Goal: Information Seeking & Learning: Check status

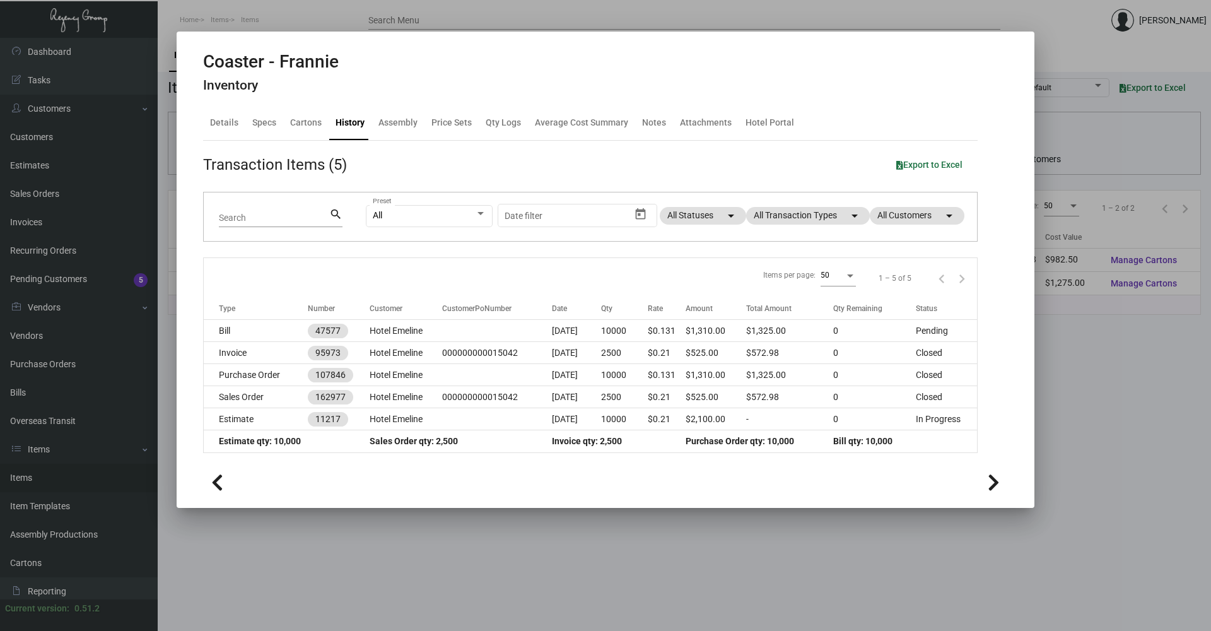
click at [516, 575] on div at bounding box center [605, 315] width 1211 height 631
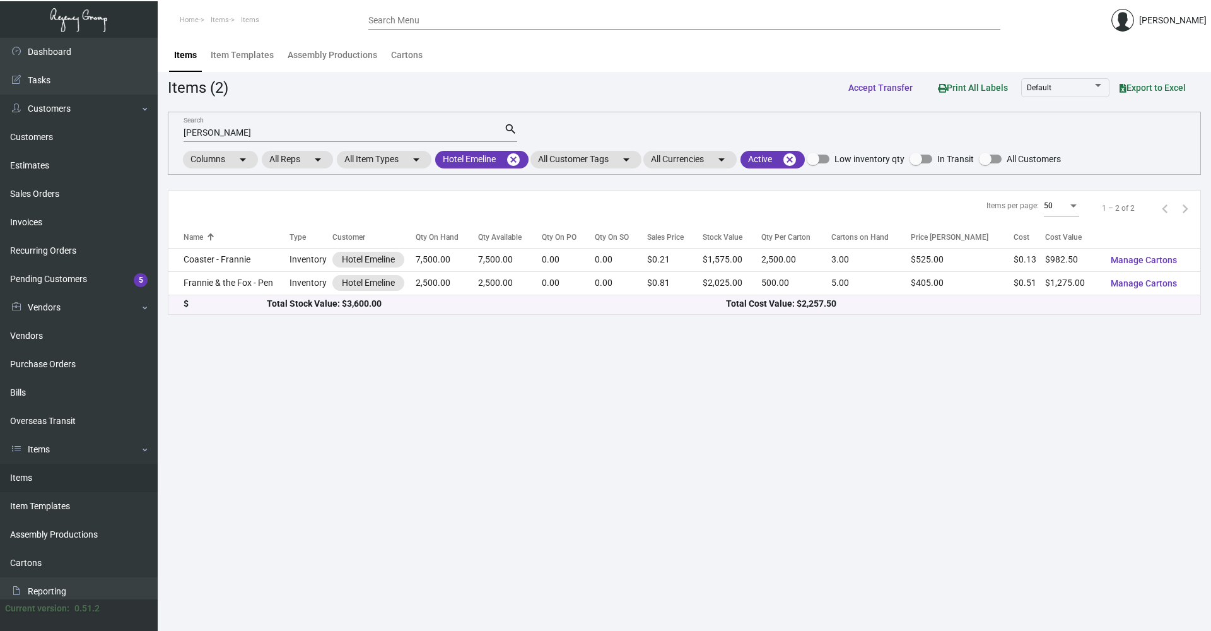
drag, startPoint x: 491, startPoint y: 150, endPoint x: 488, endPoint y: 138, distance: 11.6
click at [490, 143] on mat-form-field "[PERSON_NAME] Search search" at bounding box center [351, 131] width 334 height 39
click at [298, 134] on input "[PERSON_NAME]" at bounding box center [344, 133] width 321 height 10
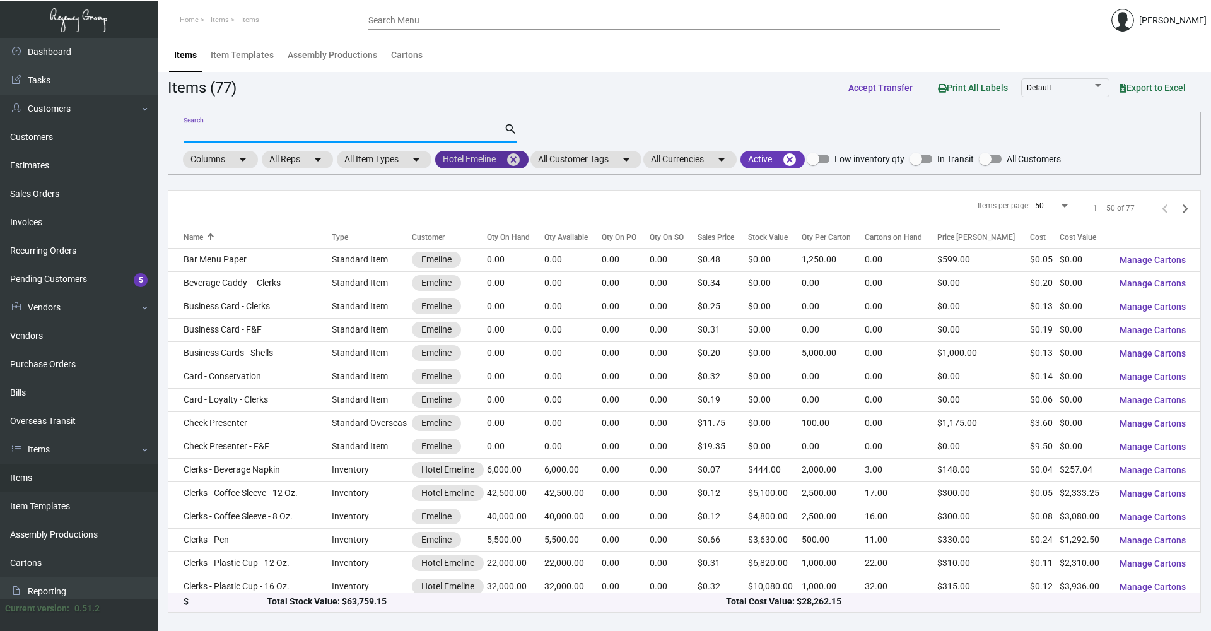
click at [509, 158] on mat-chip "Hotel Emeline cancel" at bounding box center [481, 160] width 93 height 18
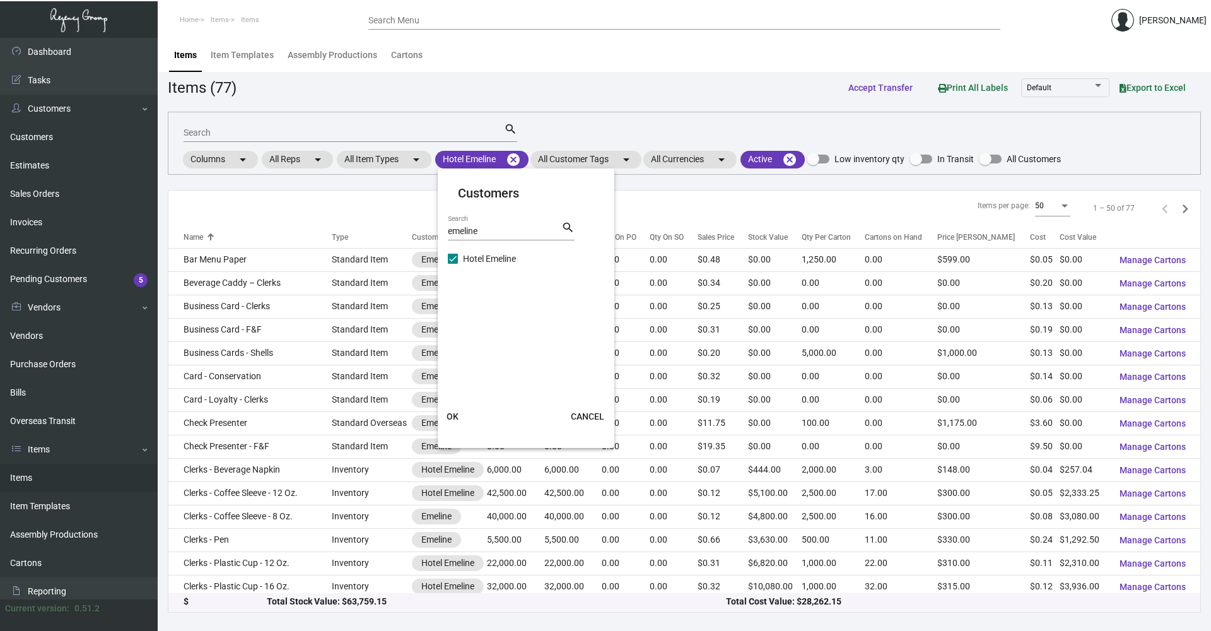
click at [519, 158] on div at bounding box center [605, 315] width 1211 height 631
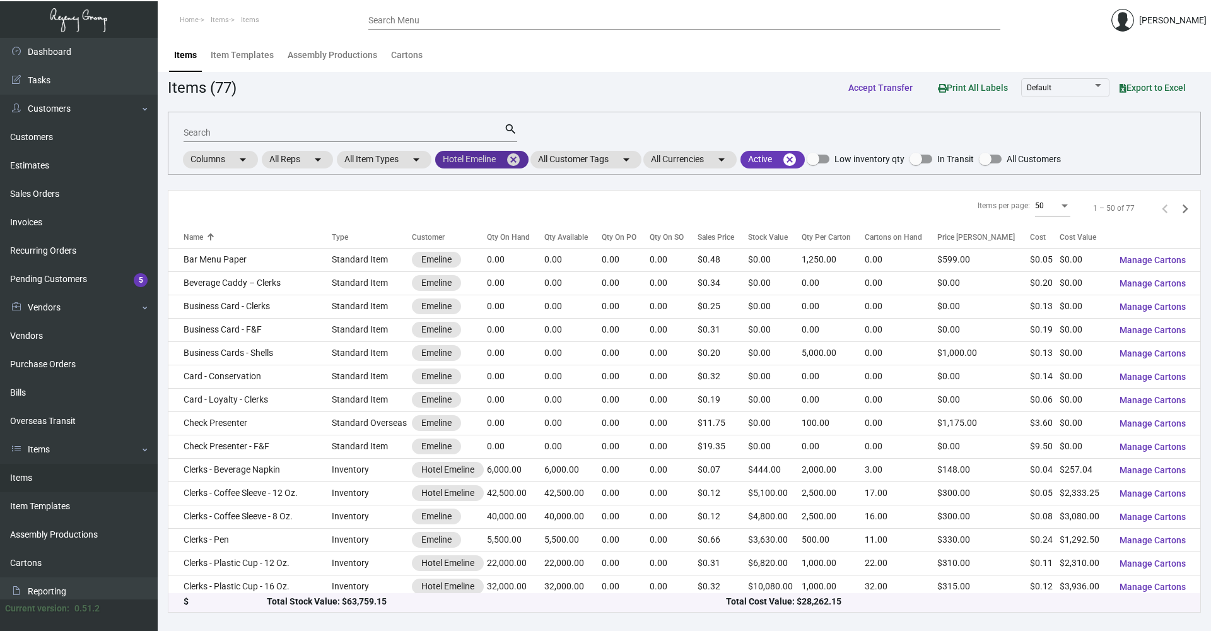
click at [519, 158] on mat-icon "cancel" at bounding box center [513, 159] width 15 height 15
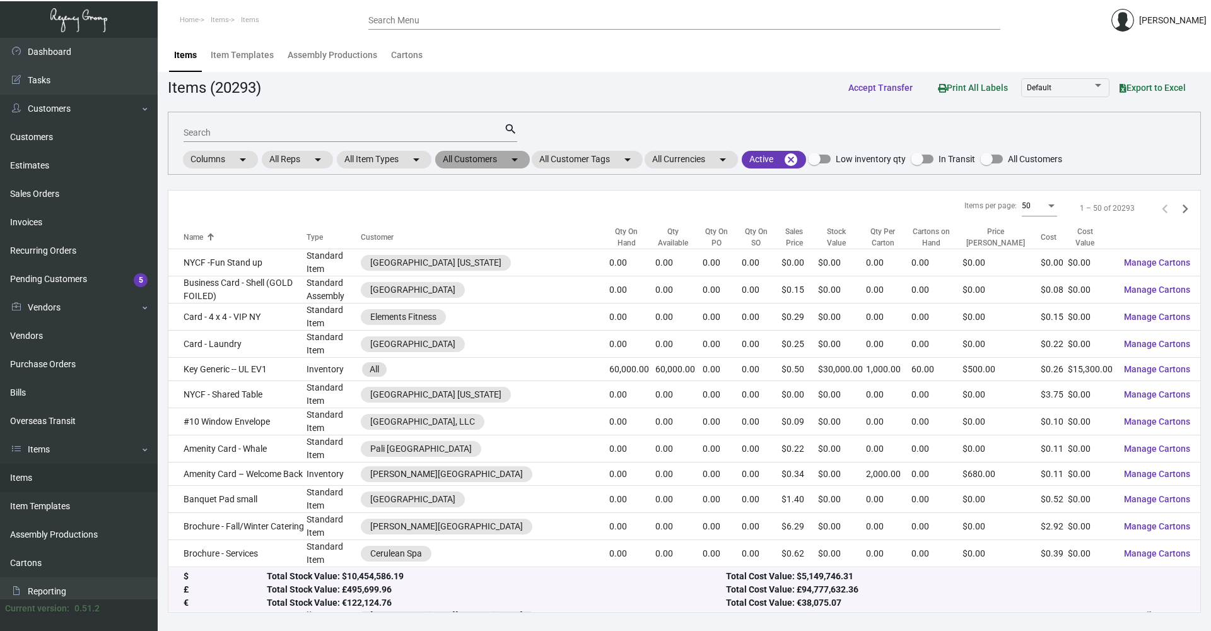
click at [485, 166] on mat-chip "All Customers arrow_drop_down" at bounding box center [482, 160] width 95 height 18
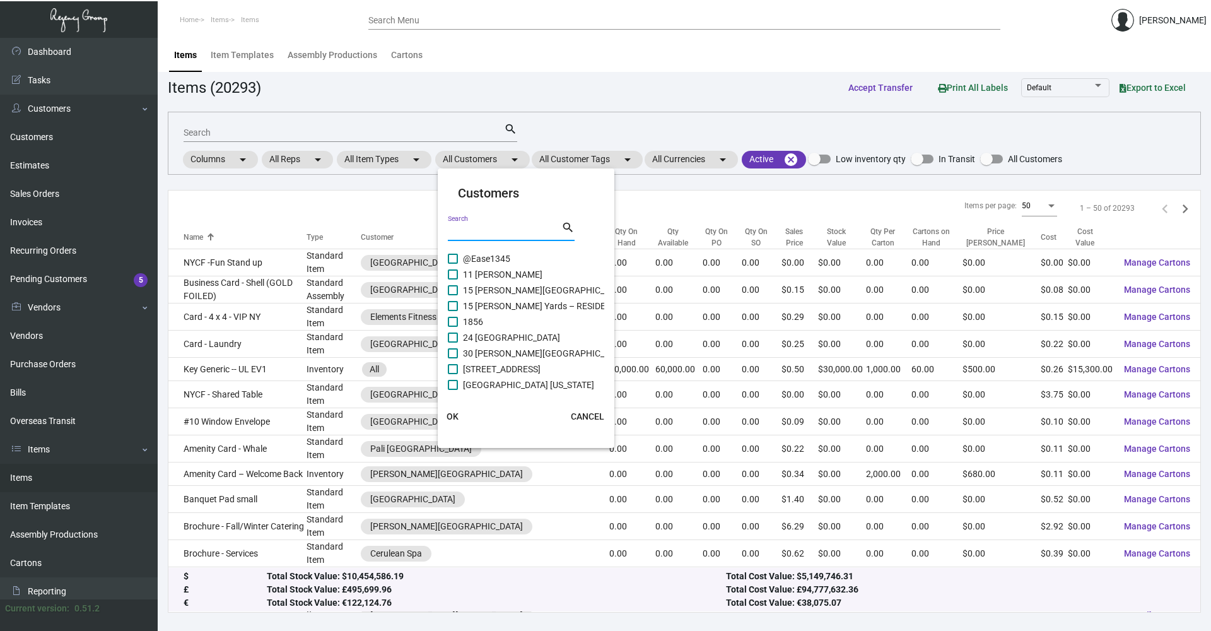
drag, startPoint x: 485, startPoint y: 236, endPoint x: 483, endPoint y: 245, distance: 9.7
click at [485, 237] on div "Search" at bounding box center [505, 231] width 114 height 20
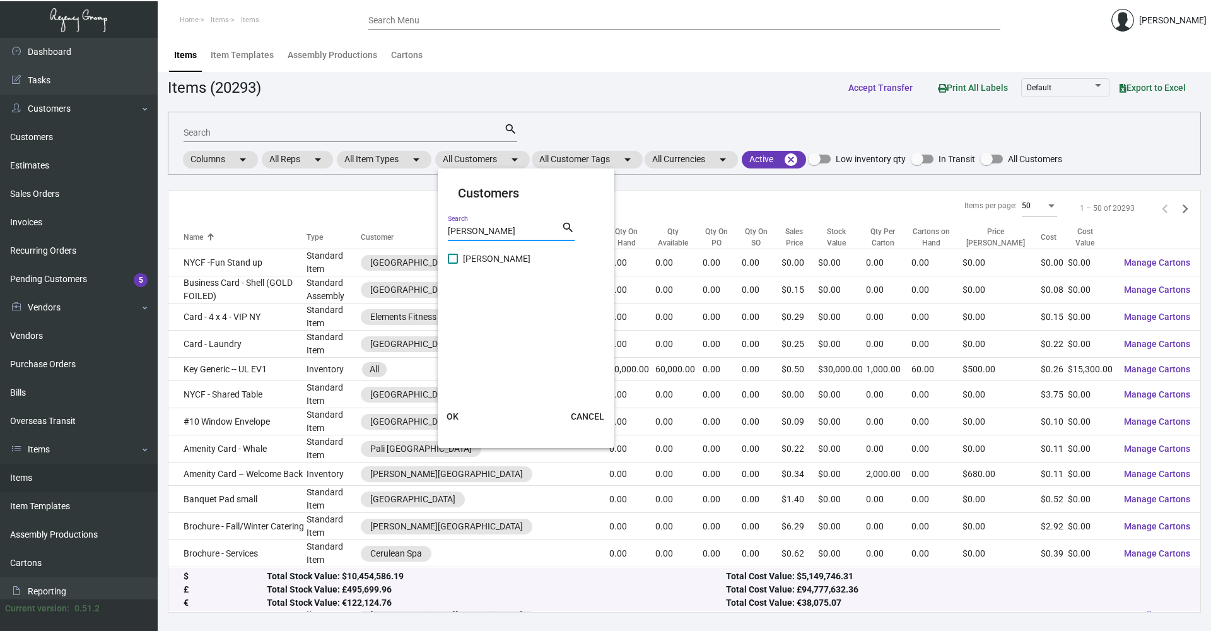
type input "[PERSON_NAME]"
click at [483, 256] on span "[PERSON_NAME]" at bounding box center [497, 258] width 68 height 15
click at [453, 264] on input "[PERSON_NAME]" at bounding box center [452, 264] width 1 height 1
checkbox input "true"
click at [459, 416] on button "OK" at bounding box center [453, 416] width 40 height 23
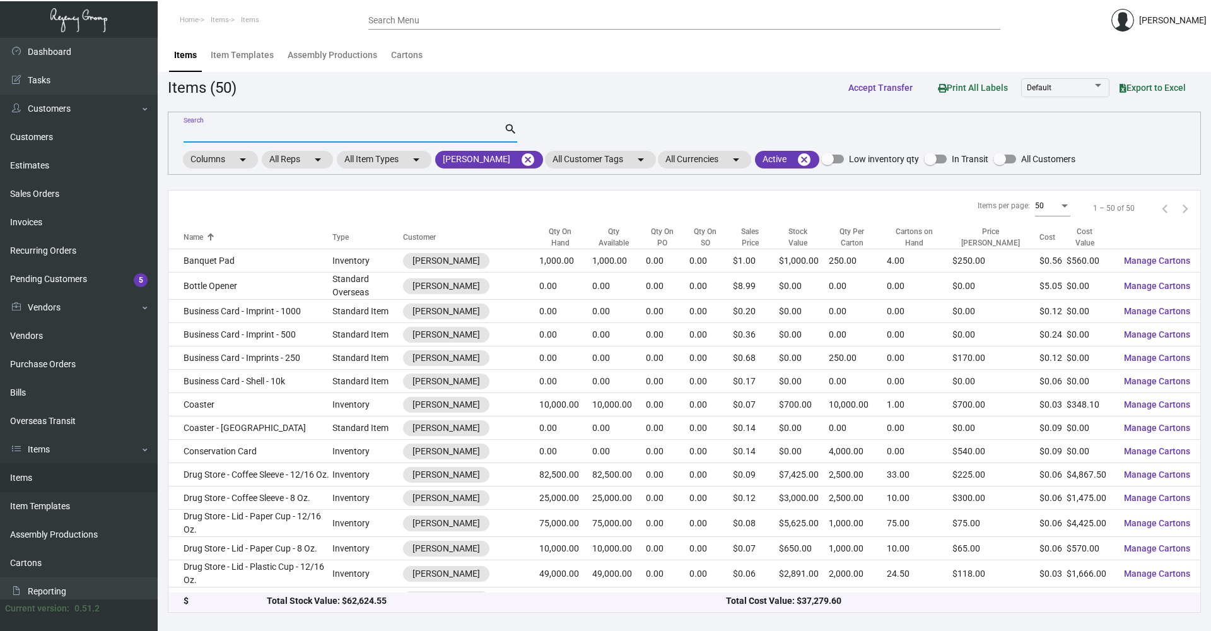
click at [327, 132] on input "Search" at bounding box center [344, 133] width 321 height 10
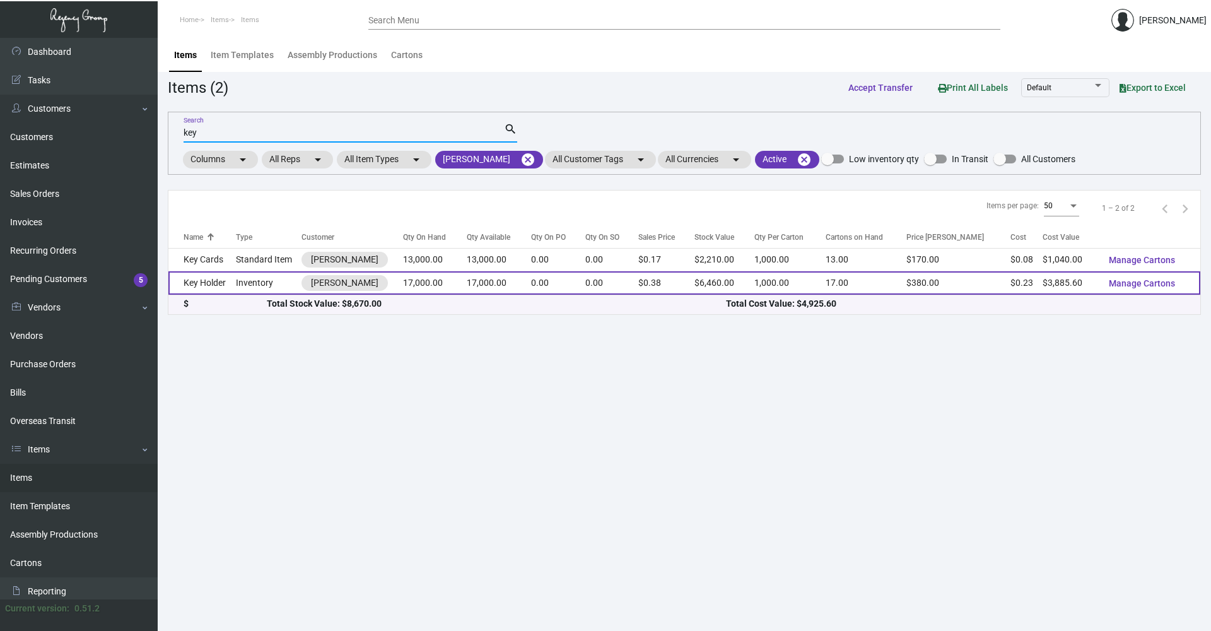
type input "key"
click at [498, 277] on td "17,000.00" at bounding box center [499, 282] width 64 height 23
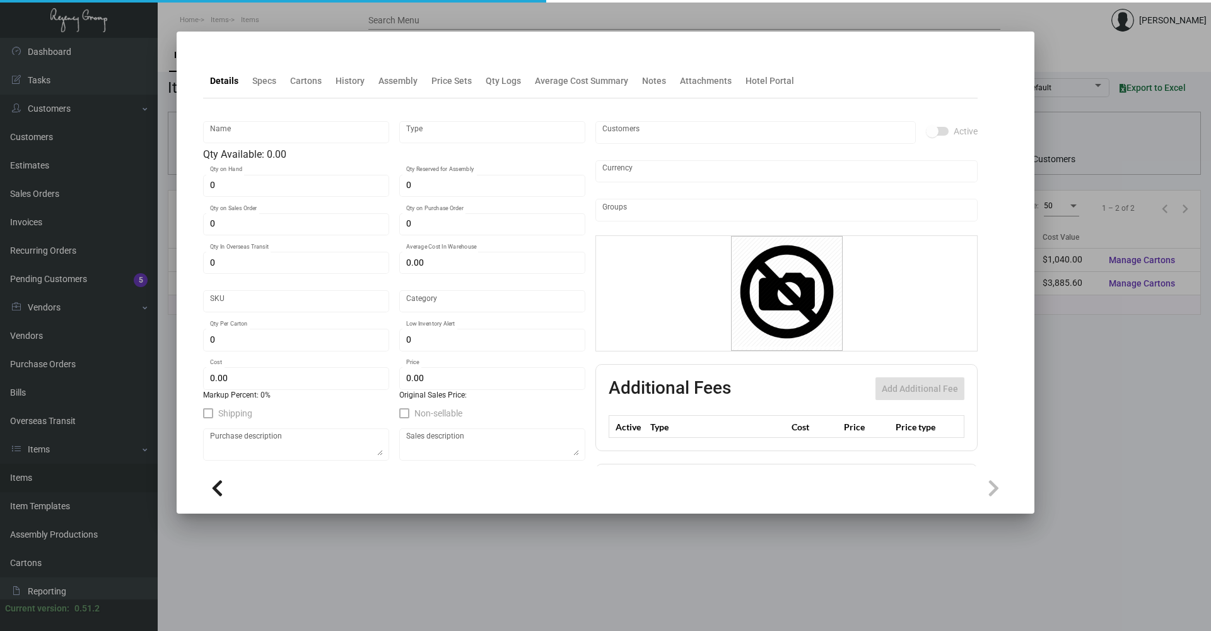
type input "Key Holder"
type input "Inventory"
type input "17,000"
type input "$ 0.23752"
type input "2463"
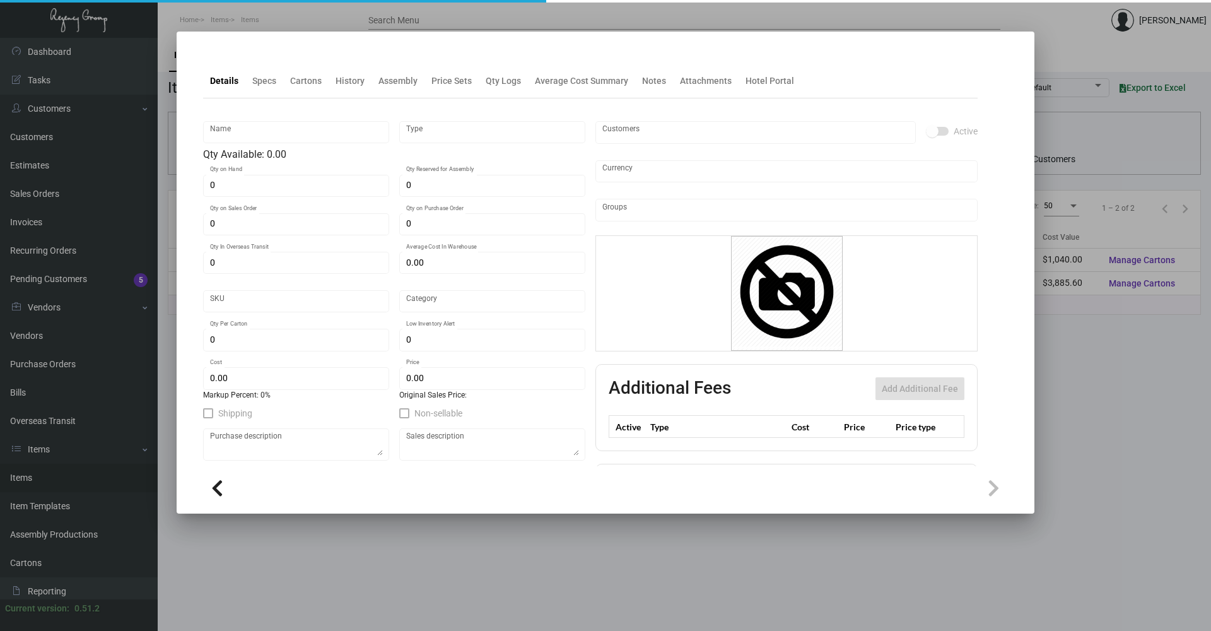
type input "Standard"
type input "1,000"
type input "10,000"
type input "$ 0.22856"
type input "$ 0.38"
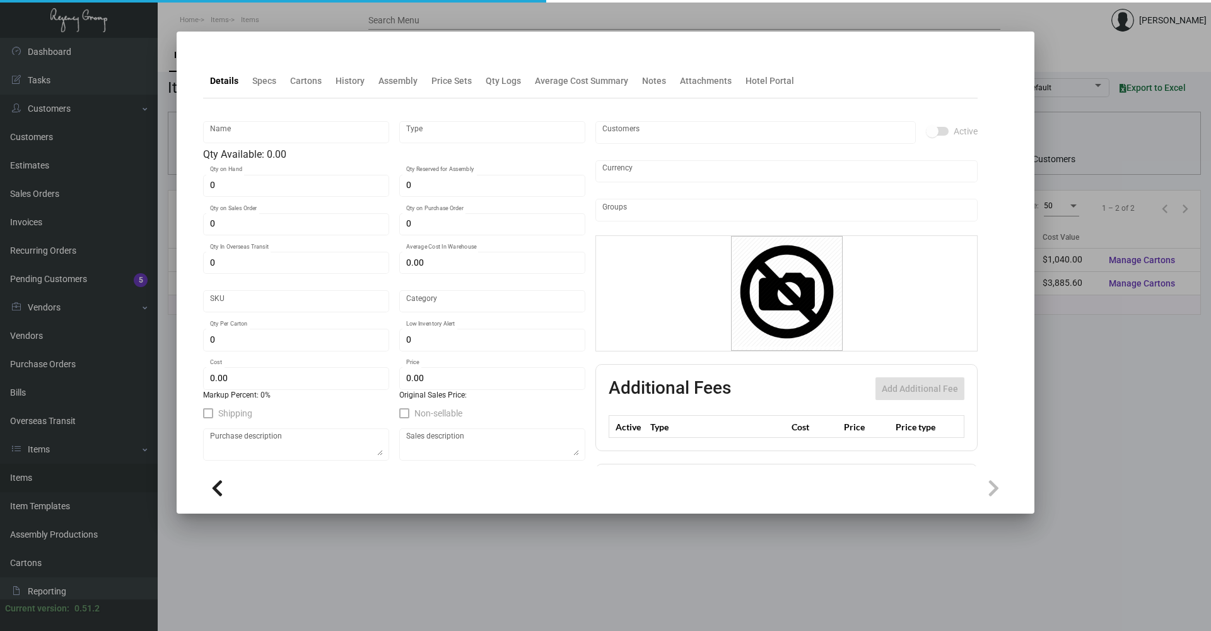
type textarea "Key Holder: Kraftone Orange Memo 100 lb cover Foil 1 color 1 side and custom di…"
checkbox input "true"
type input "United States Dollar $"
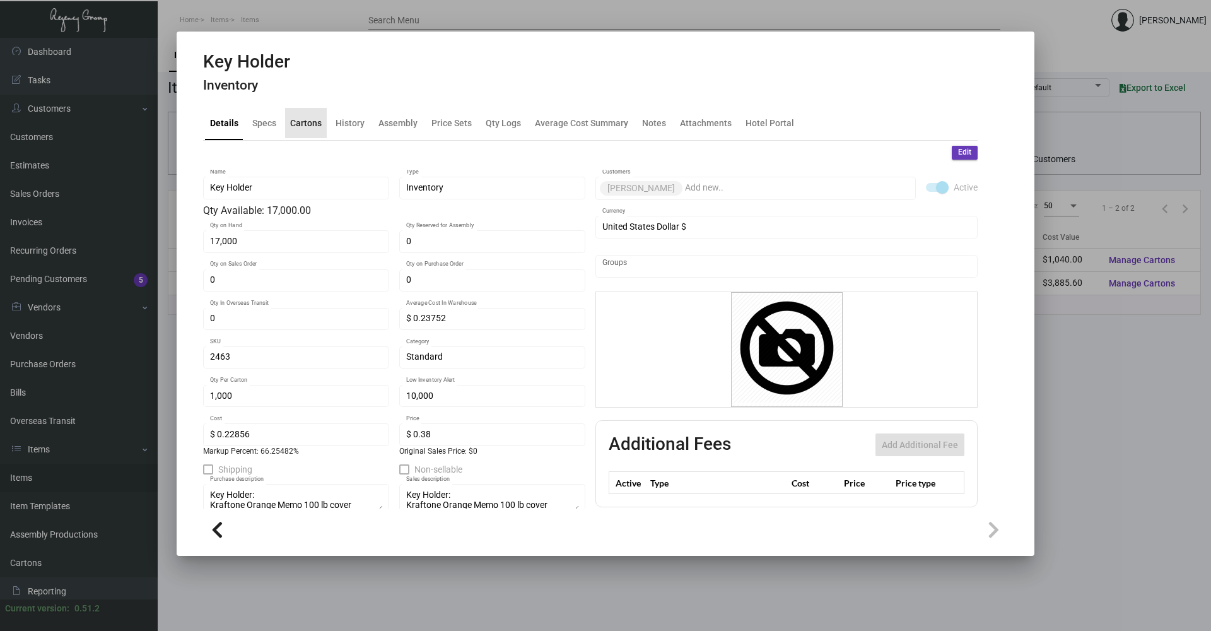
click at [314, 123] on div "Cartons" at bounding box center [306, 122] width 32 height 13
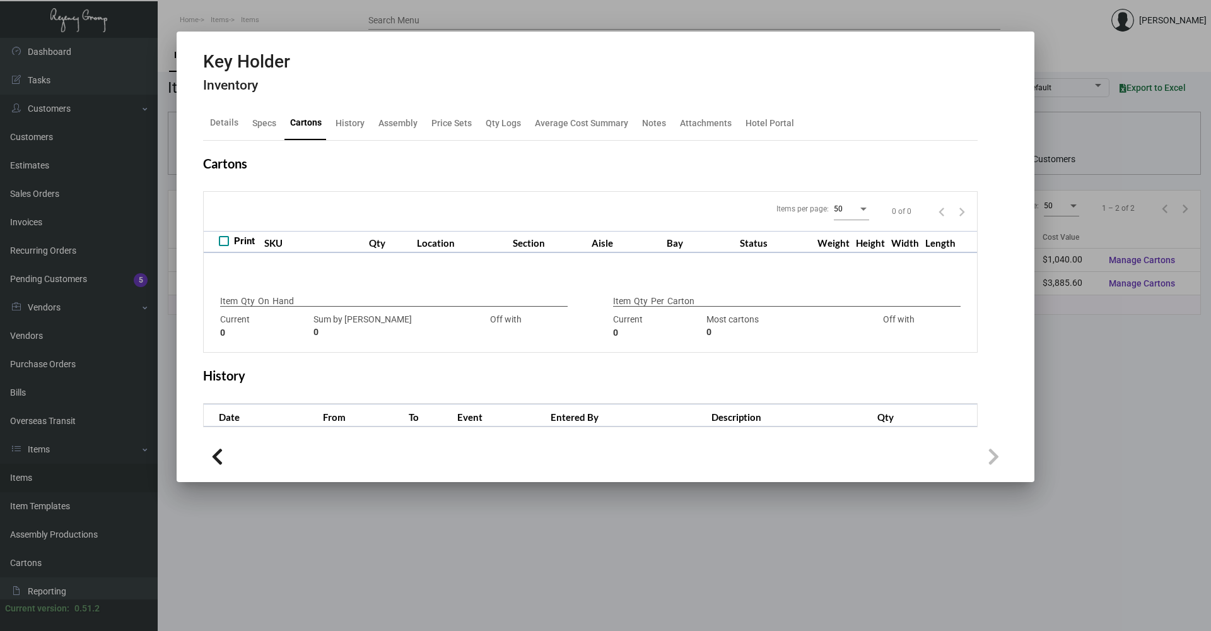
type input "17,000"
type input "34000"
type input "-17000"
type input "1,000"
type input "17000"
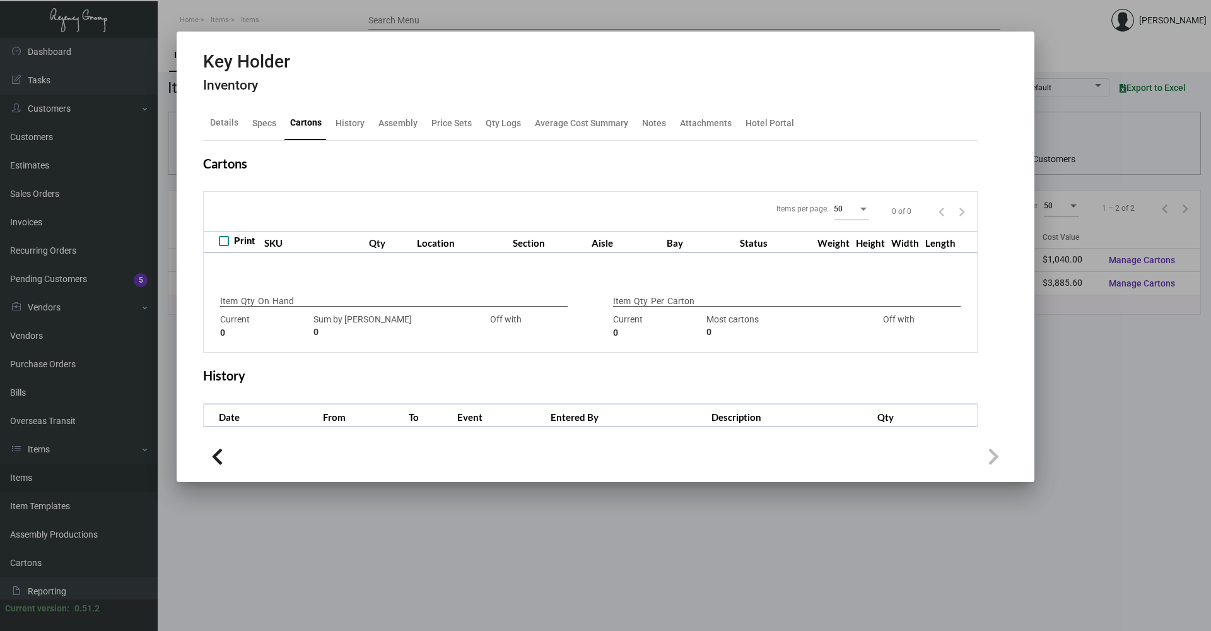
type input "-16000"
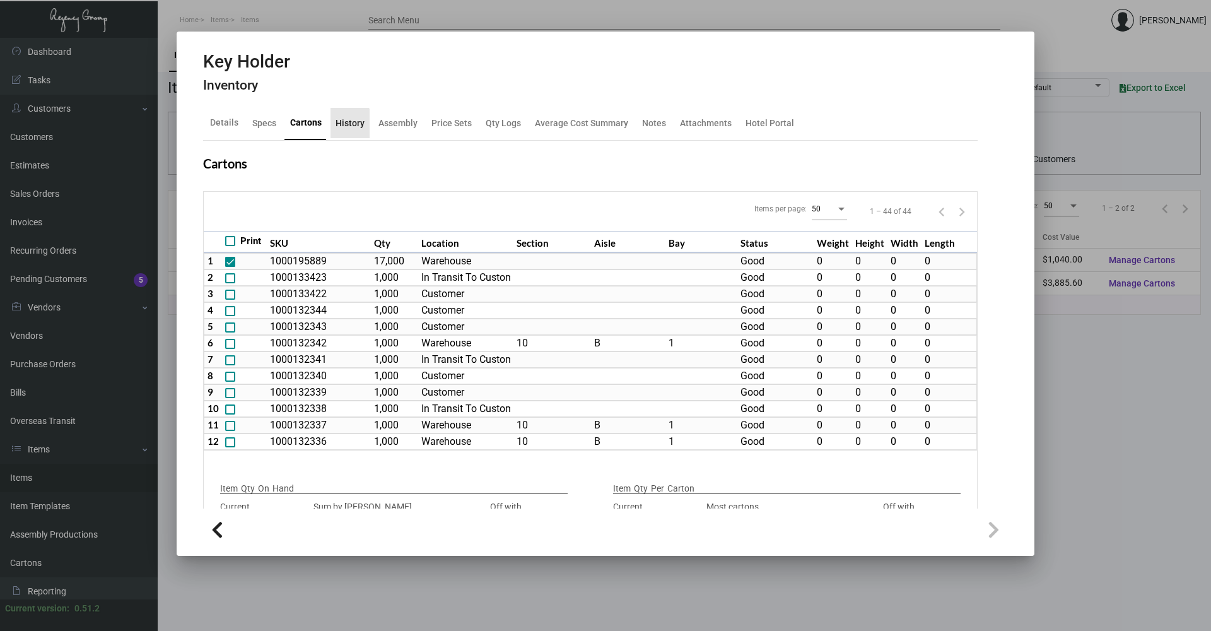
click at [341, 127] on div "History" at bounding box center [350, 122] width 29 height 13
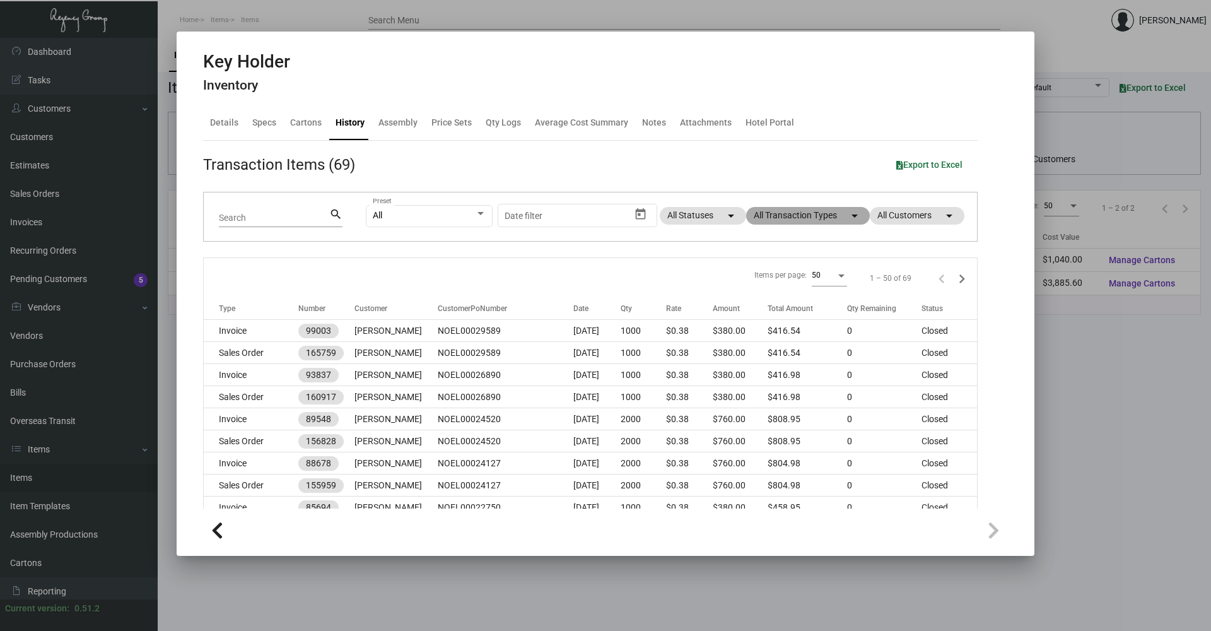
click at [801, 215] on mat-chip "All Transaction Types arrow_drop_down" at bounding box center [808, 216] width 124 height 18
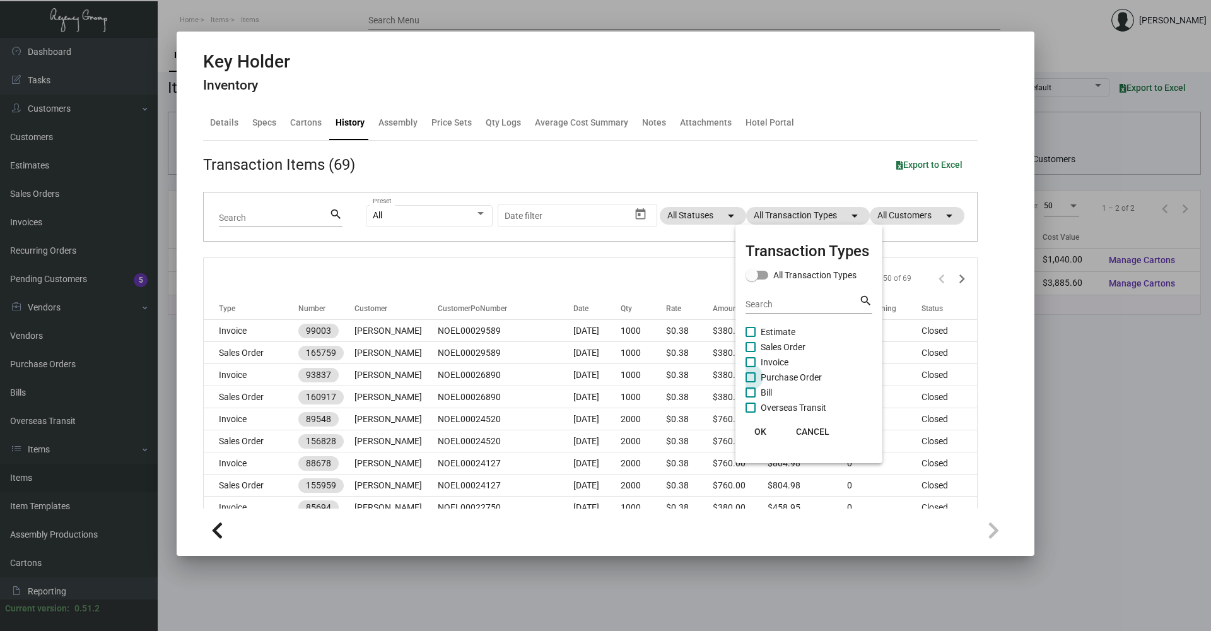
click at [788, 374] on span "Purchase Order" at bounding box center [791, 377] width 61 height 15
click at [751, 382] on input "Purchase Order" at bounding box center [750, 382] width 1 height 1
checkbox input "true"
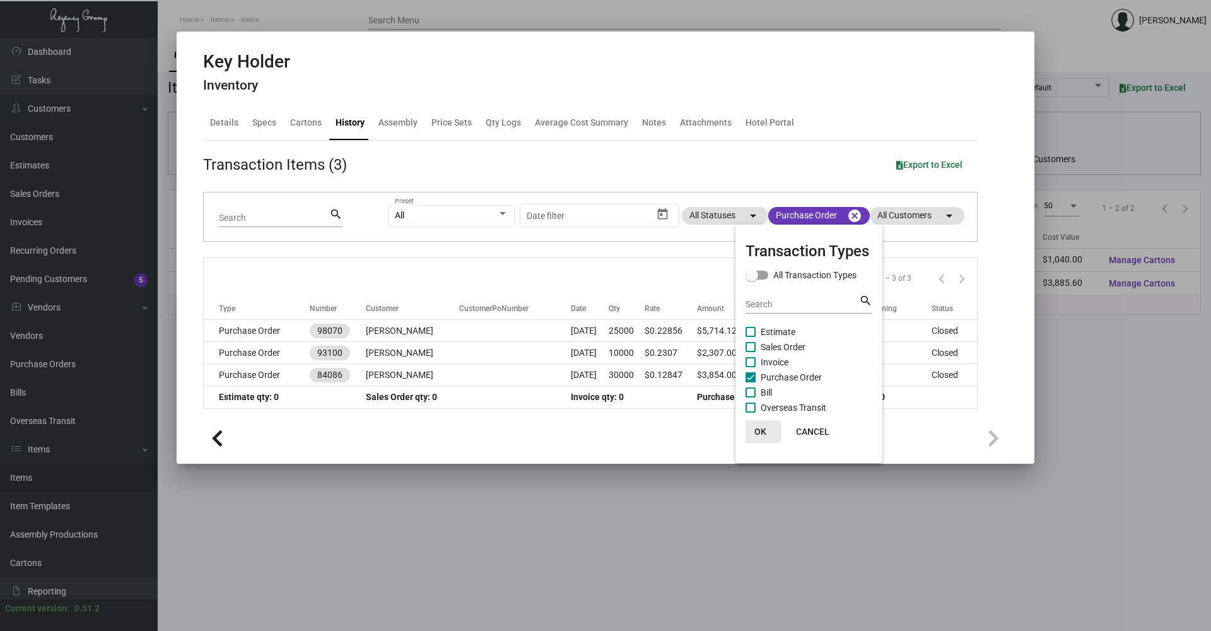
click at [765, 427] on span "OK" at bounding box center [761, 432] width 12 height 10
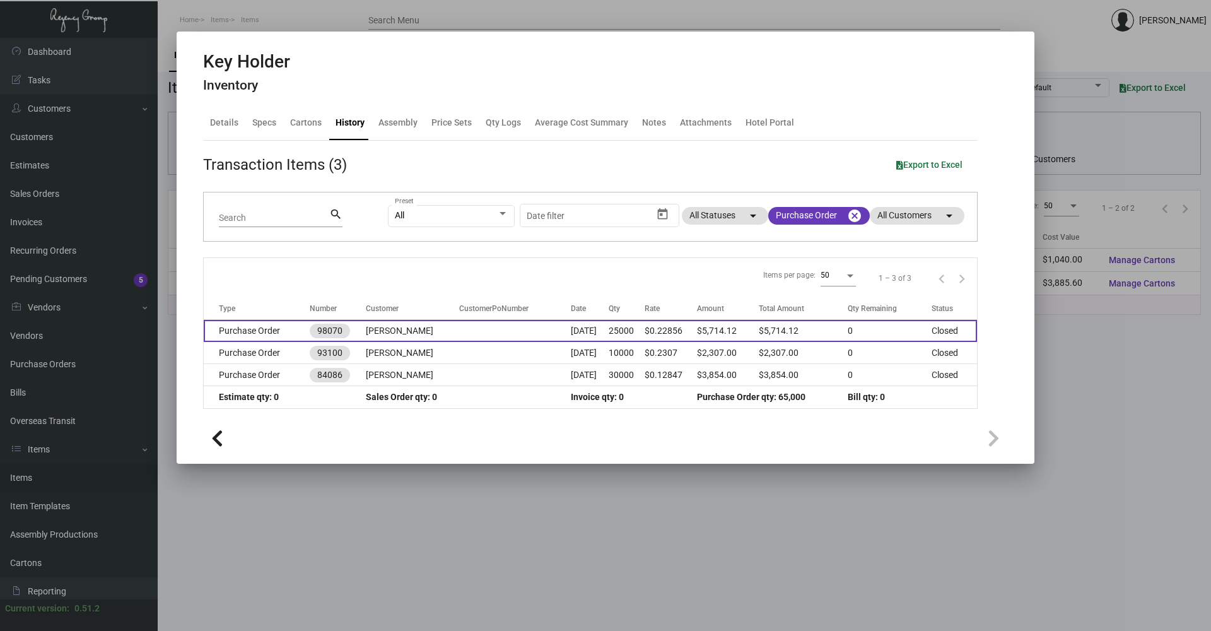
click at [571, 334] on td "[DATE]" at bounding box center [590, 331] width 38 height 22
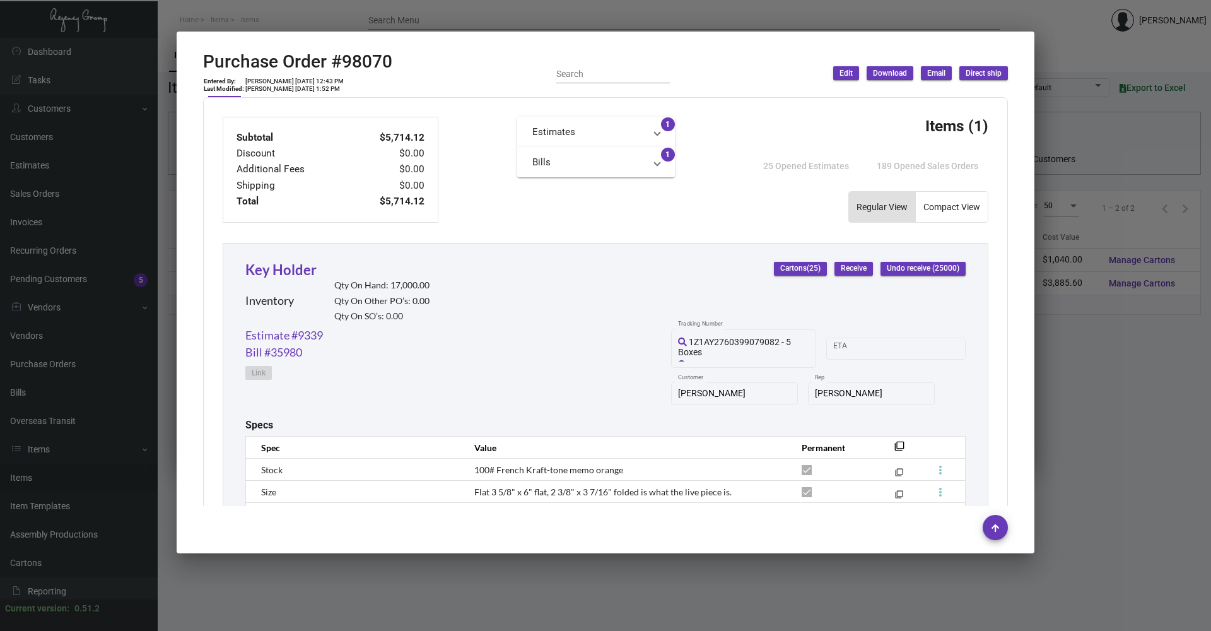
scroll to position [577, 0]
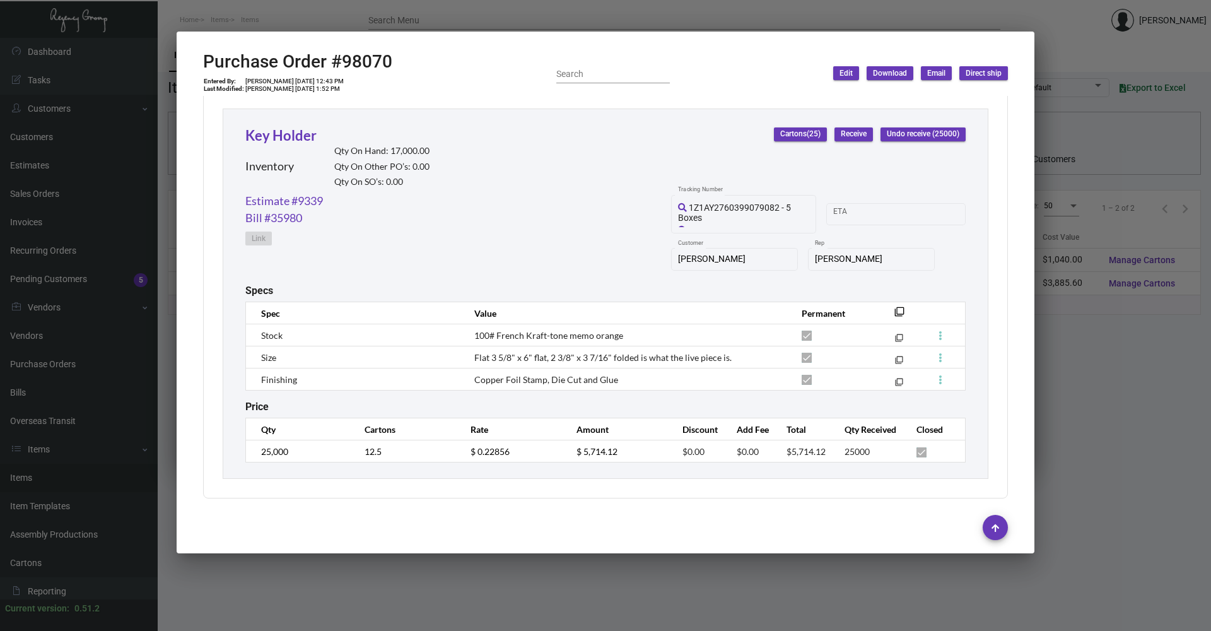
click at [478, 622] on div at bounding box center [605, 315] width 1211 height 631
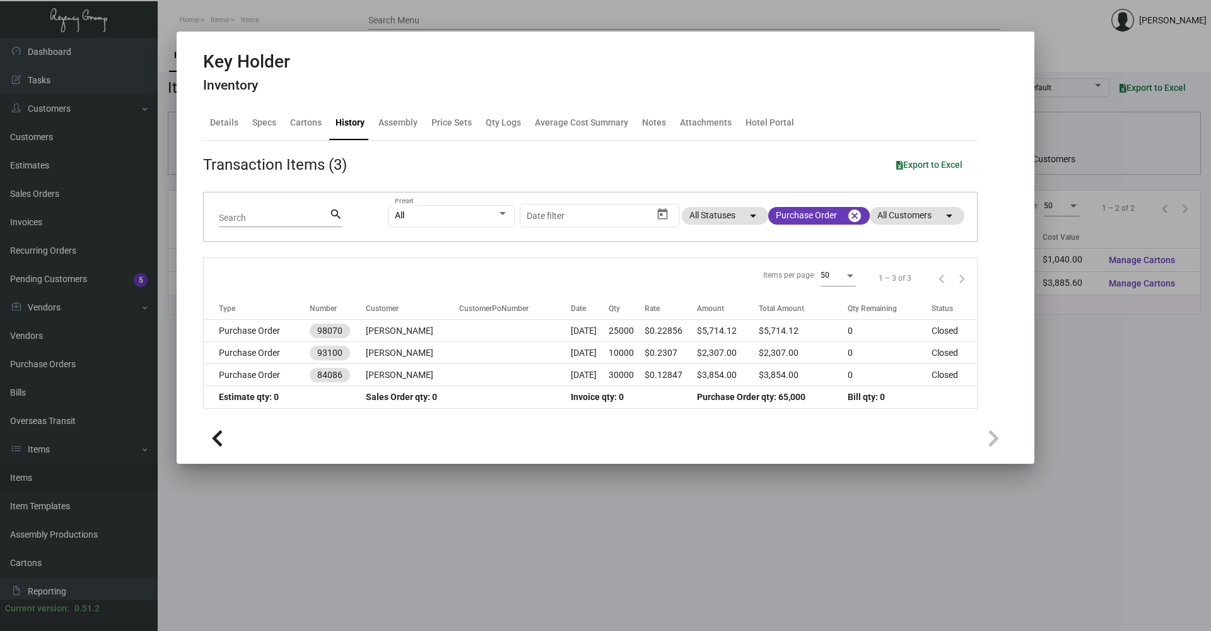
click at [481, 592] on div at bounding box center [605, 315] width 1211 height 631
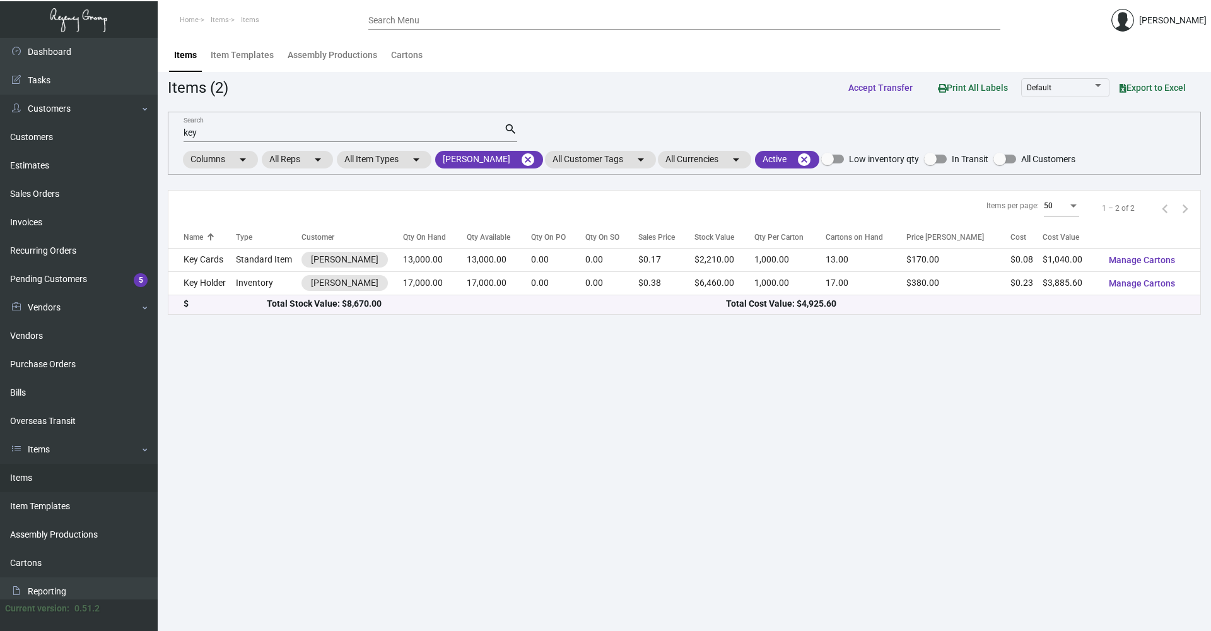
click at [245, 135] on input "key" at bounding box center [344, 133] width 321 height 10
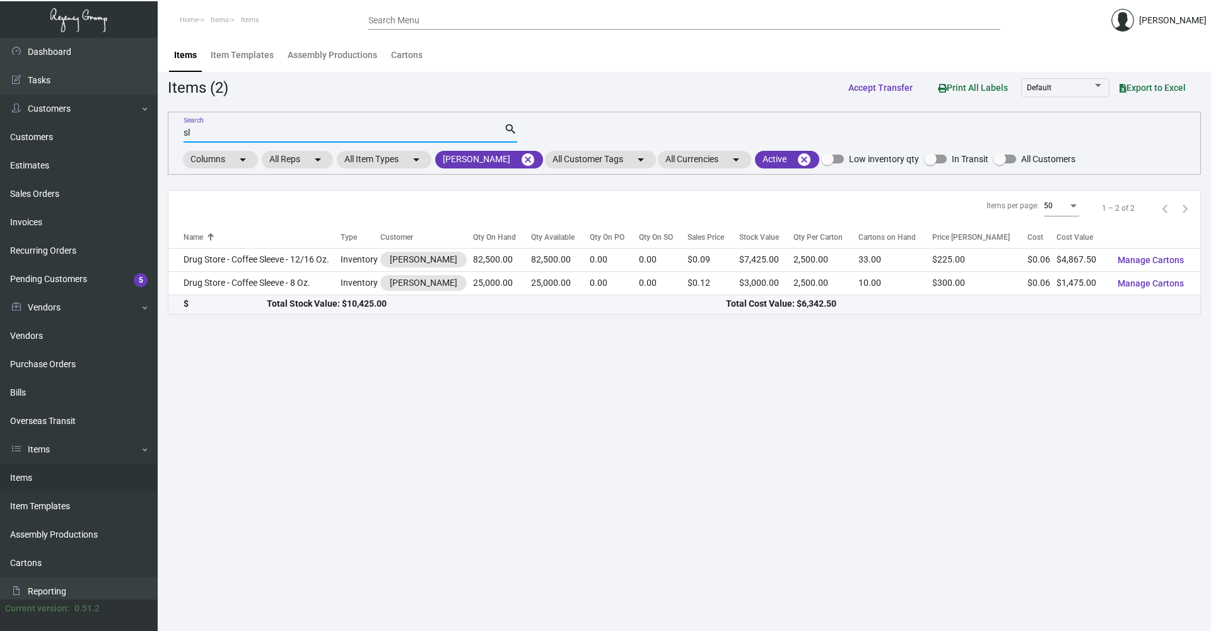
type input "s"
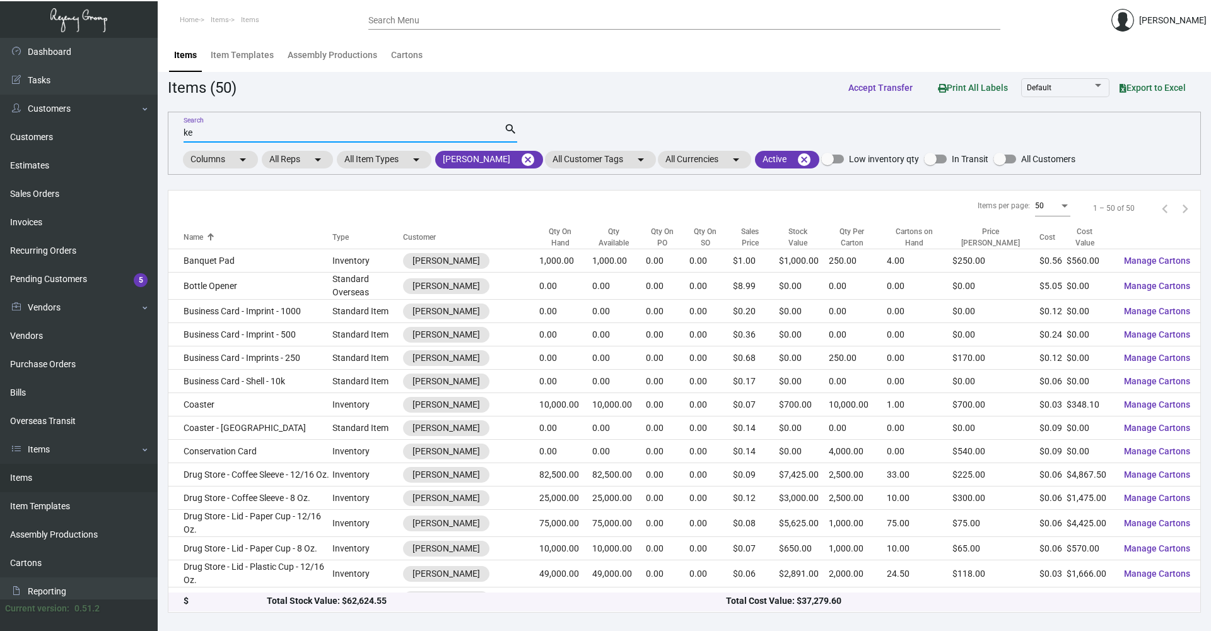
type input "key"
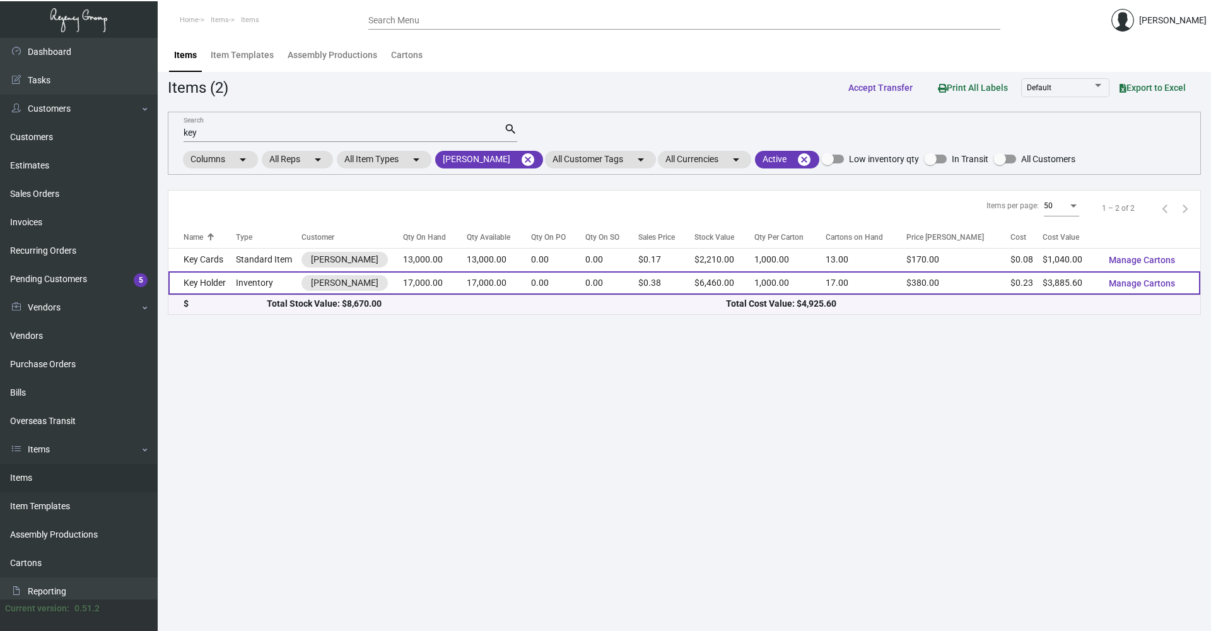
click at [269, 282] on td "Inventory" at bounding box center [269, 282] width 66 height 23
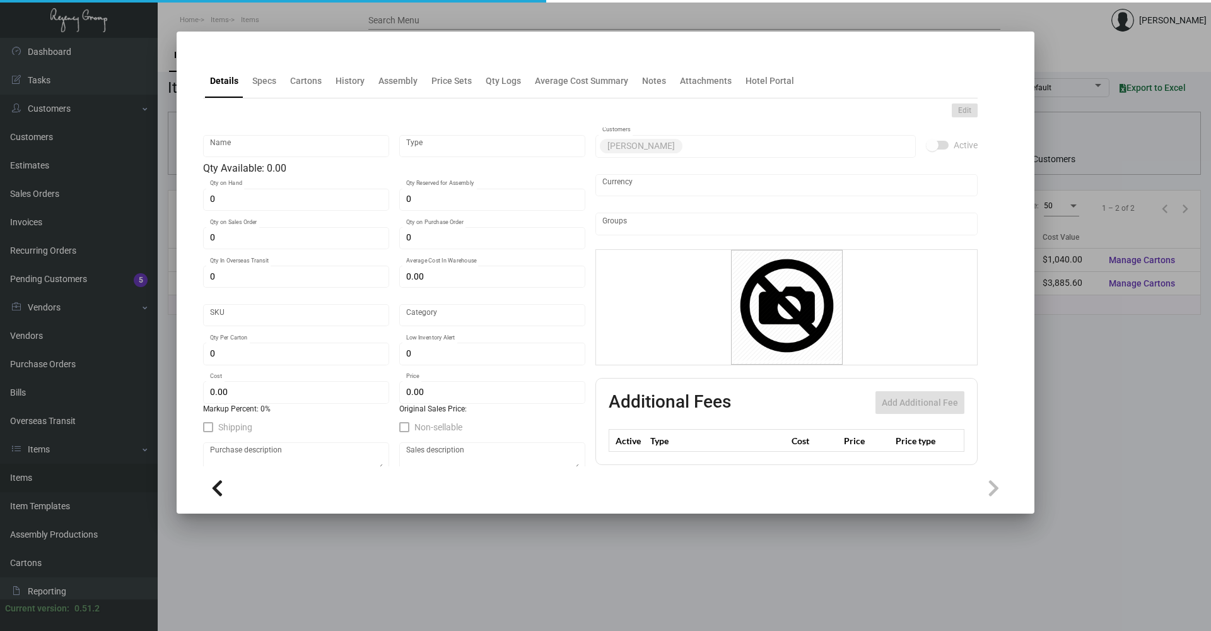
type input "Key Holder"
type input "Inventory"
type input "17,000"
type input "$ 0.23752"
type input "2463"
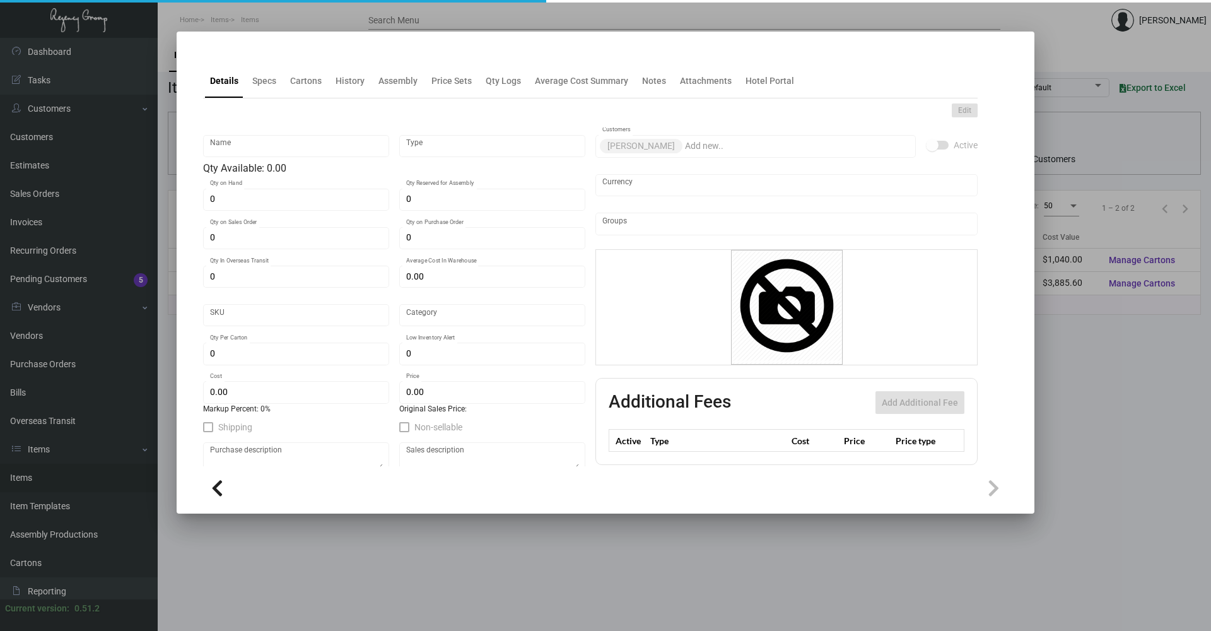
type input "Standard"
type input "1,000"
type input "10,000"
type input "$ 0.22856"
type input "$ 0.38"
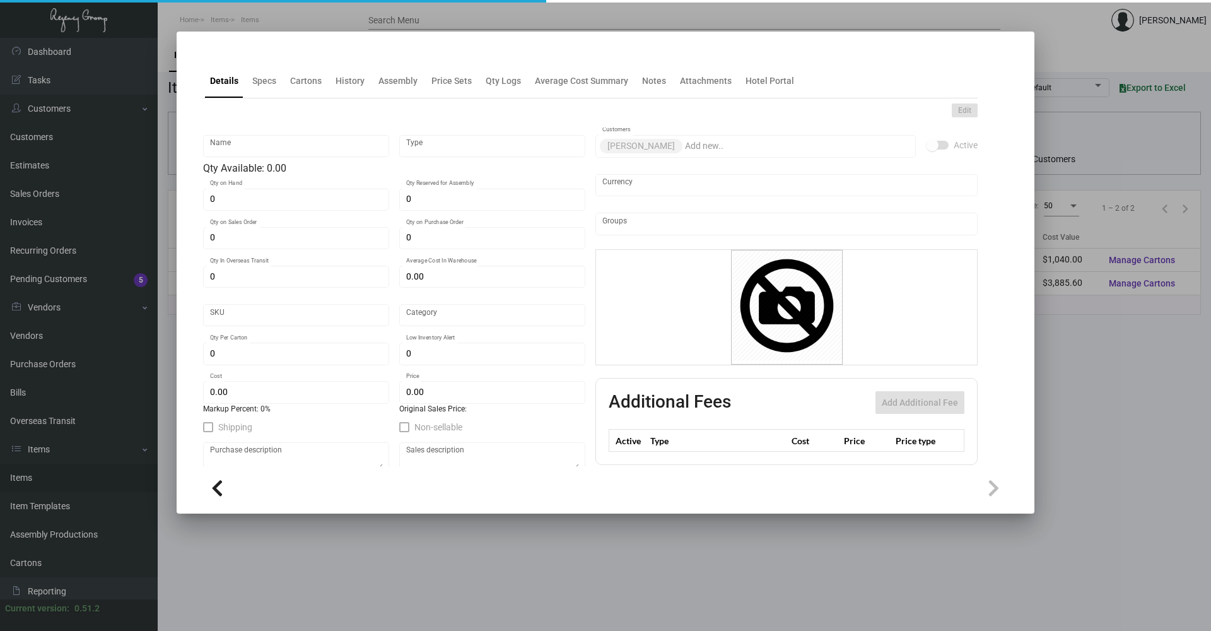
type textarea "Key Holder: Kraftone Orange Memo 100 lb cover Foil 1 color 1 side and custom di…"
checkbox input "true"
type input "United States Dollar $"
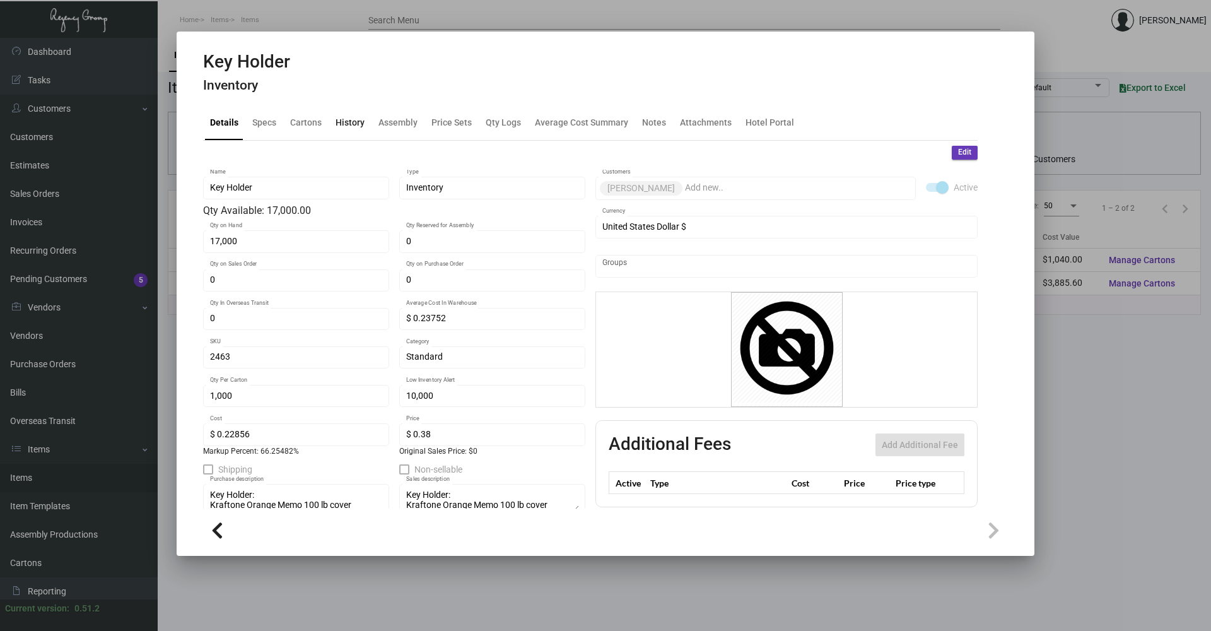
click at [364, 129] on div "History" at bounding box center [350, 123] width 39 height 30
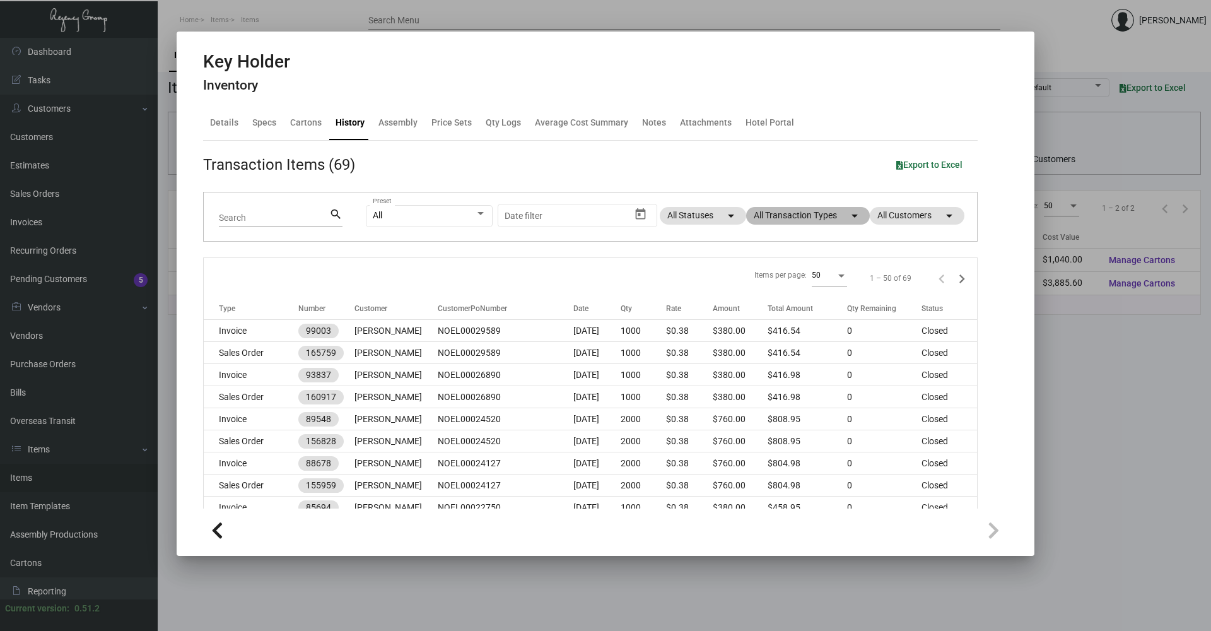
click at [768, 220] on mat-chip "All Transaction Types arrow_drop_down" at bounding box center [808, 216] width 124 height 18
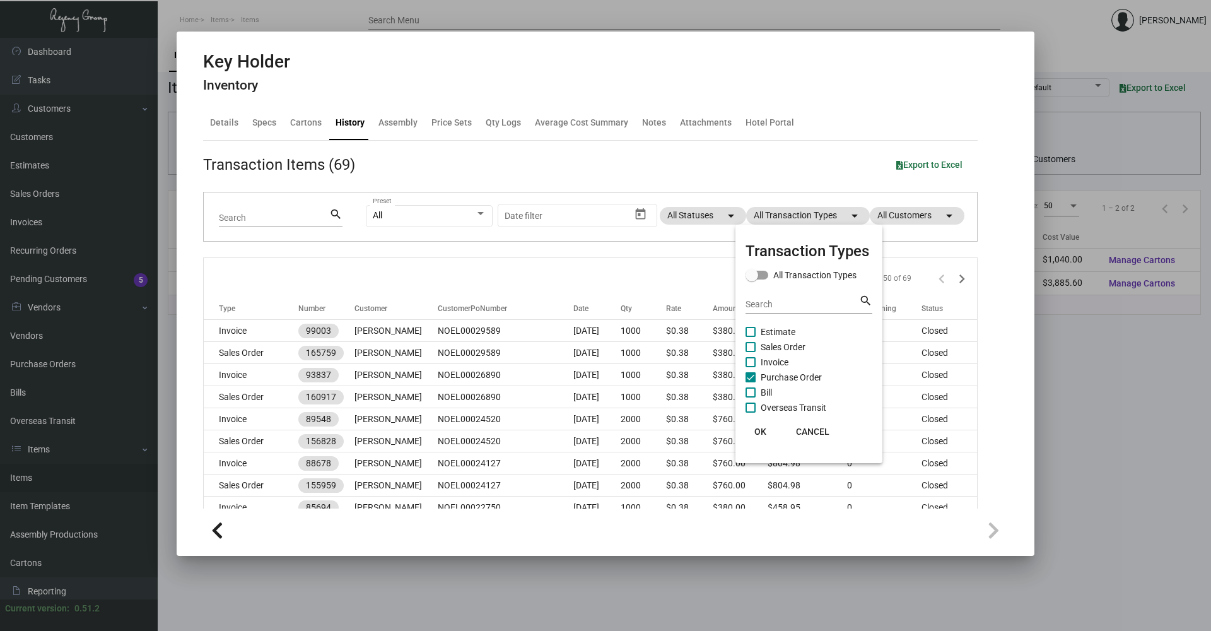
click at [780, 387] on mat-checkbox "Bill" at bounding box center [809, 392] width 127 height 15
click at [788, 382] on span "Purchase Order" at bounding box center [791, 377] width 61 height 15
click at [751, 382] on input "Purchase Order" at bounding box center [750, 382] width 1 height 1
click at [788, 382] on span "Purchase Order" at bounding box center [791, 377] width 61 height 15
click at [751, 382] on input "Purchase Order" at bounding box center [750, 382] width 1 height 1
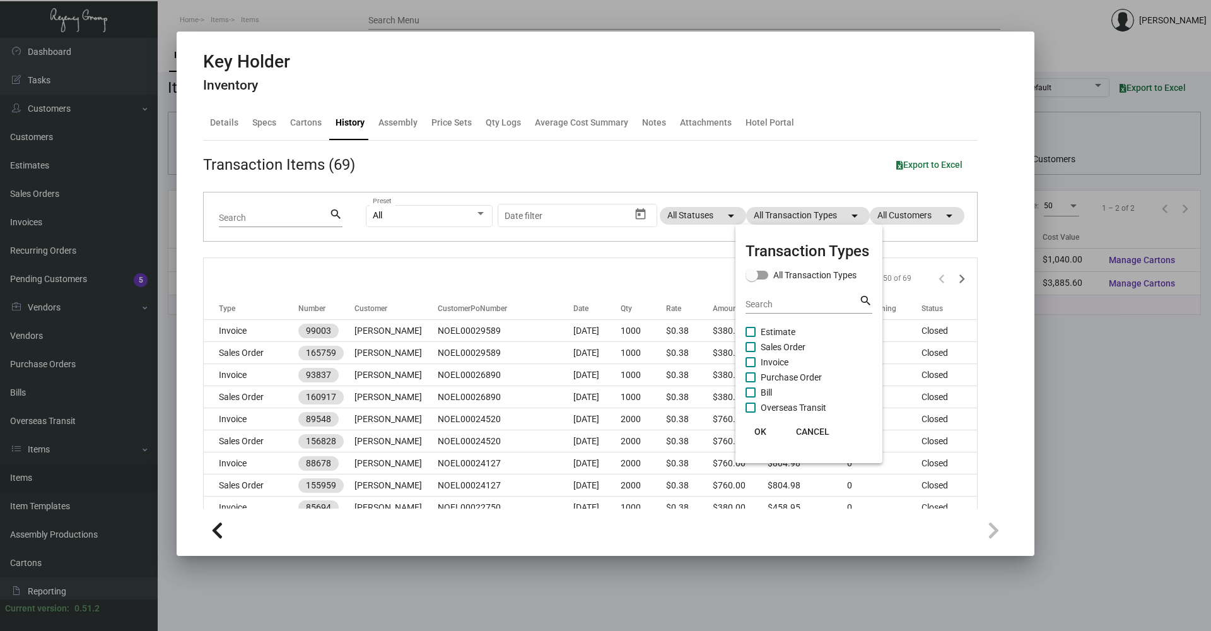
checkbox input "true"
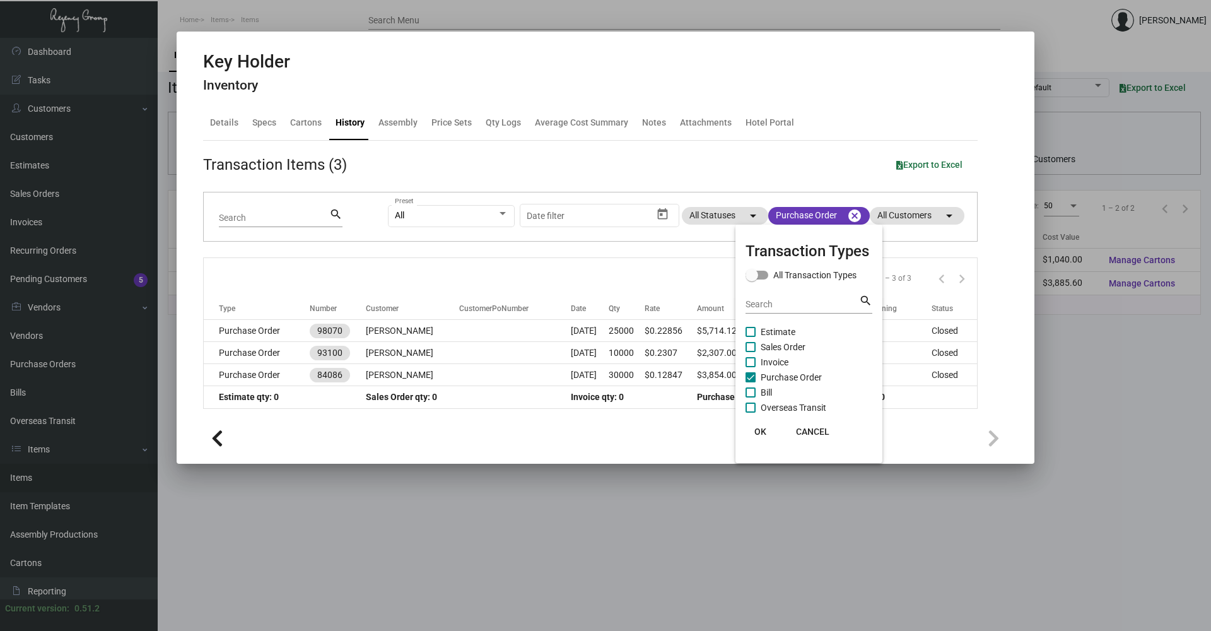
click at [760, 427] on span "OK" at bounding box center [761, 432] width 12 height 10
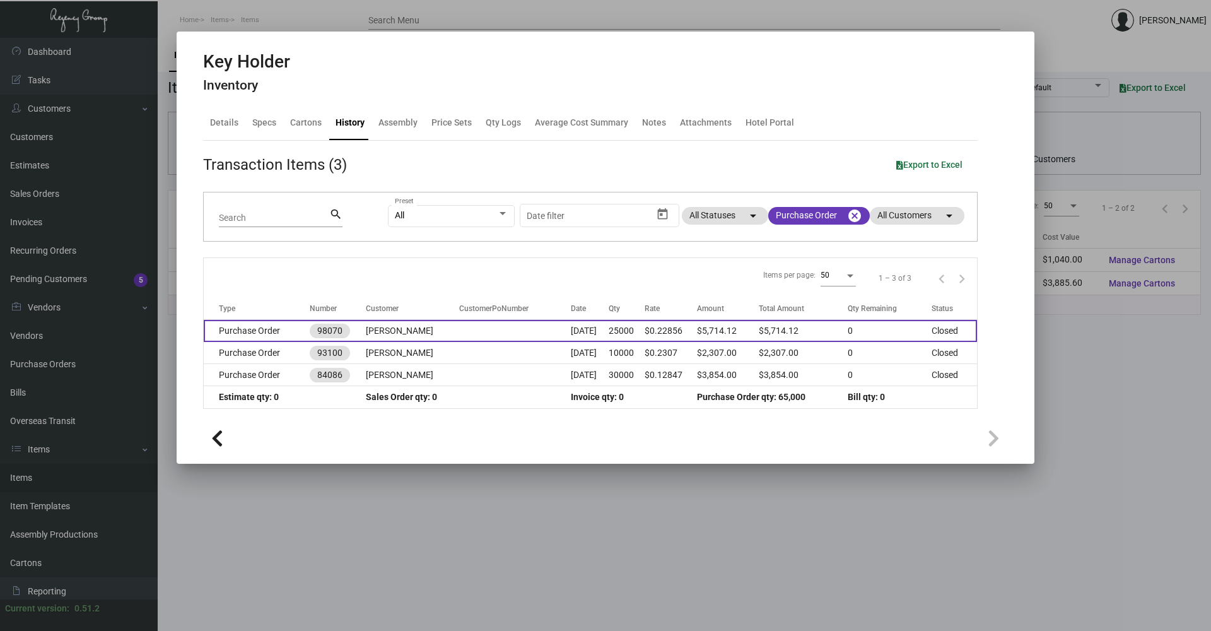
click at [661, 326] on td "$0.22856" at bounding box center [671, 331] width 52 height 22
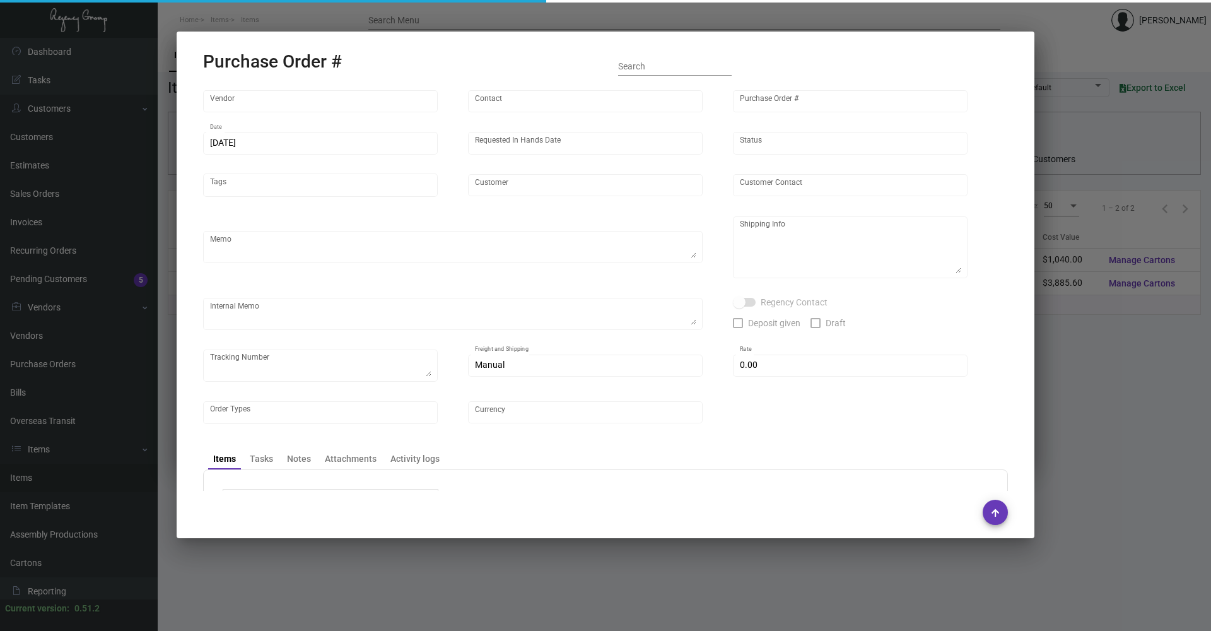
type input "Herald Printing Ltd."
type input "[PERSON_NAME]"
type input "98070"
type input "[DATE]"
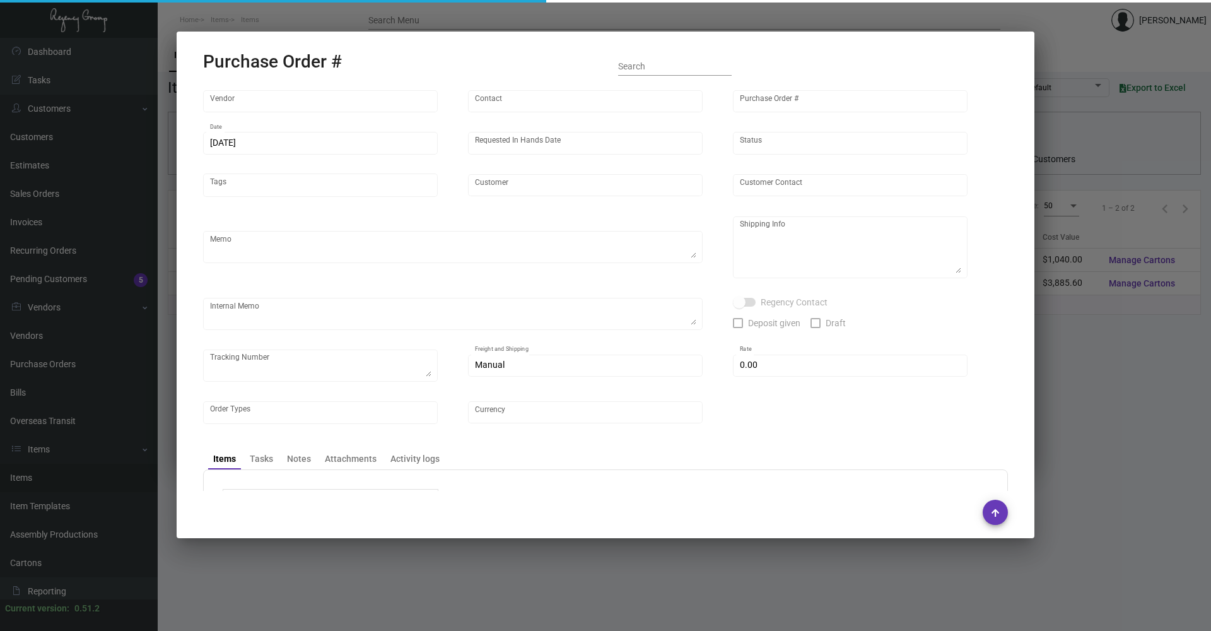
type input "[PERSON_NAME]"
type textarea "***ANY PRICE DISCREPANCY MUST BE CALLED OUT PRIOR TO PROCEEDING WITH THIS ORDER…"
type textarea "NJ Warehouse The Regency Group – NJ Warehouse Attn: Receiving Department [STREE…"
type textarea "Shipped from Herald Printing by UPS Ground TK#1Z1AY2760397792886 Cost $189.20 f…"
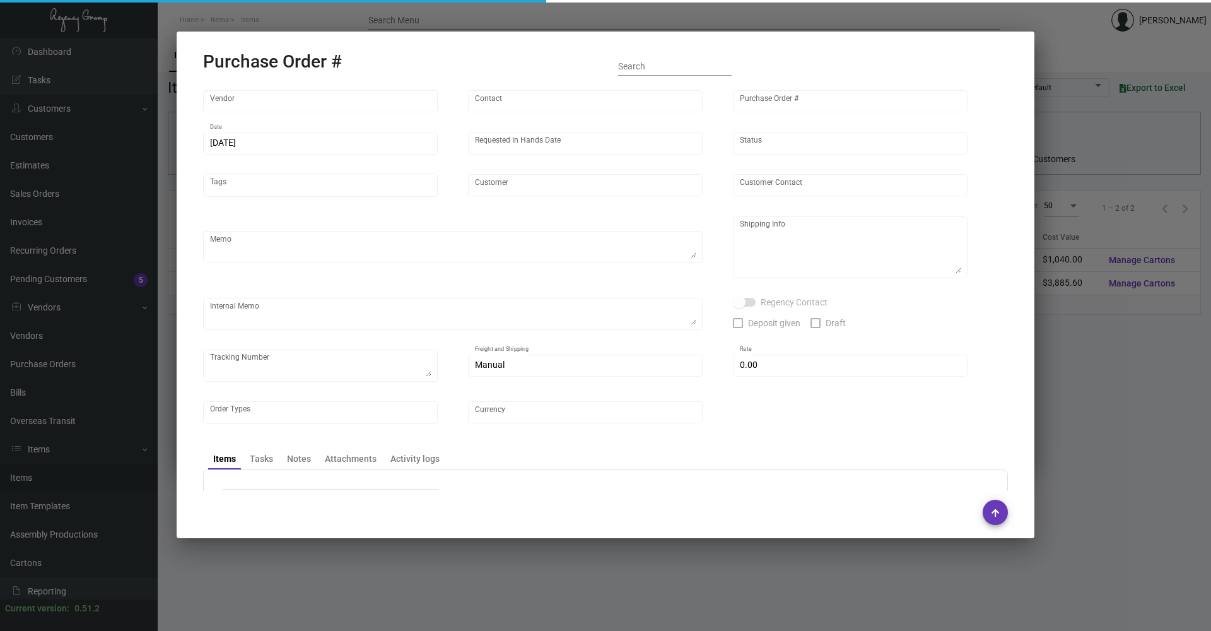
type input "$ 0.00"
type input "United States Dollar $"
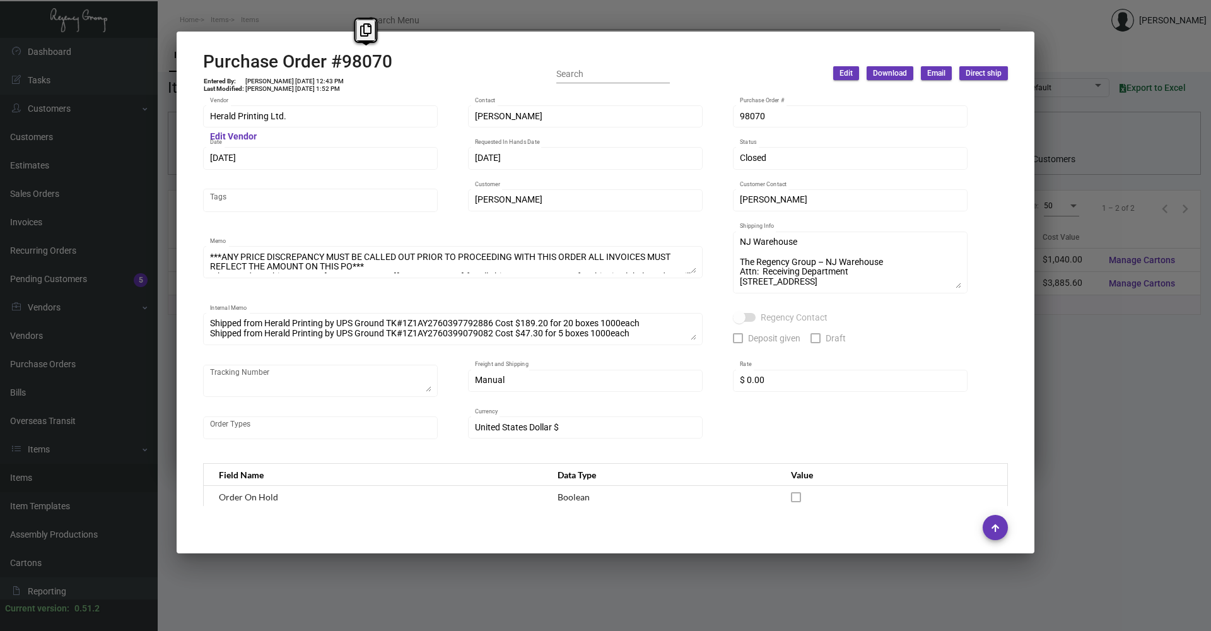
drag, startPoint x: 408, startPoint y: 64, endPoint x: 343, endPoint y: 71, distance: 64.7
click at [343, 71] on div "Purchase Order #98070 Entered By: [PERSON_NAME] [DATE] 12:43 PM Last Modified: …" at bounding box center [605, 73] width 805 height 45
click at [361, 30] on icon at bounding box center [365, 29] width 11 height 13
copy h2 "98070"
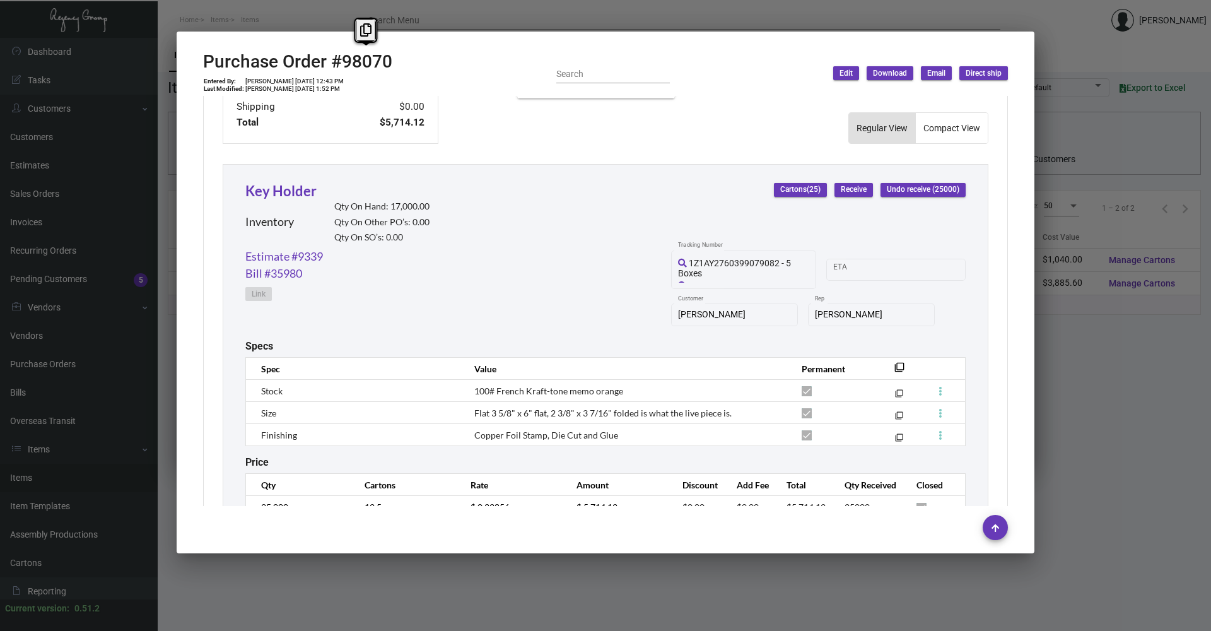
scroll to position [577, 0]
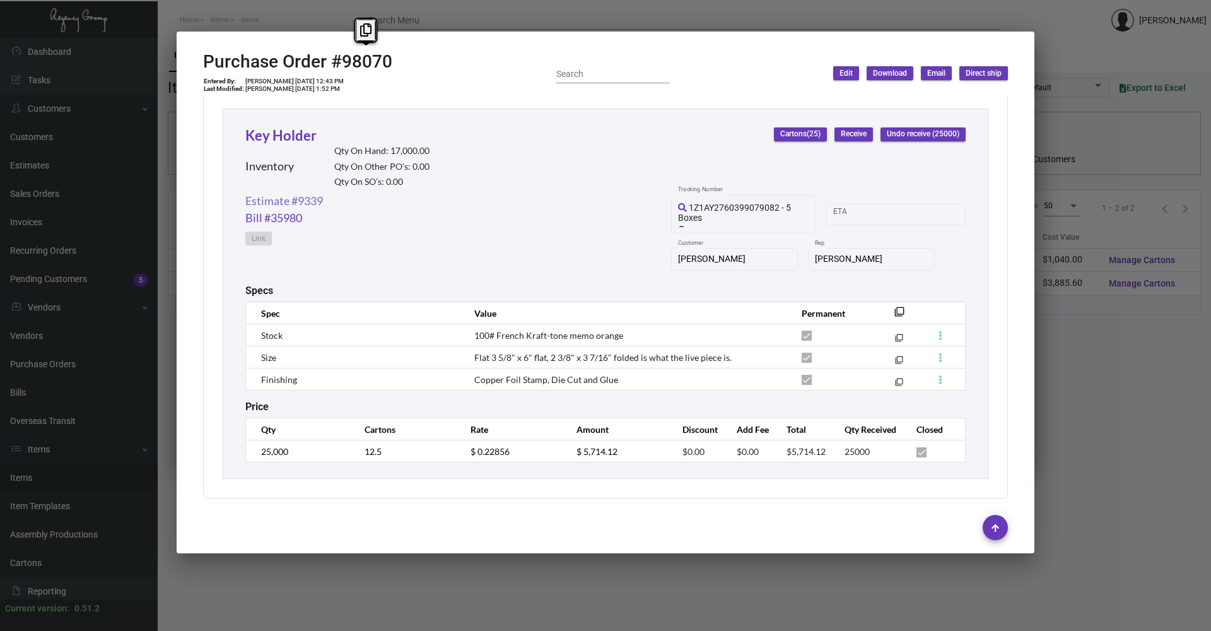
click at [301, 204] on link "Estimate #9339" at bounding box center [284, 200] width 78 height 17
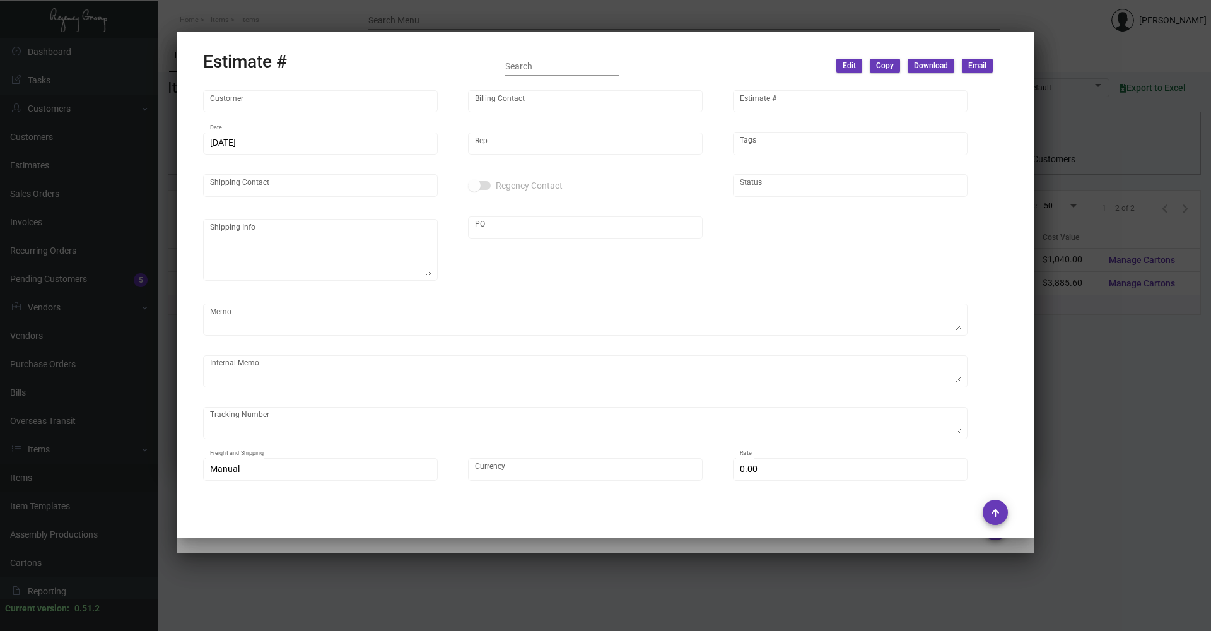
type input "[PERSON_NAME]"
type input "Bee [PERSON_NAME]"
type input "9339"
type input "[DATE]"
type input "[PERSON_NAME]"
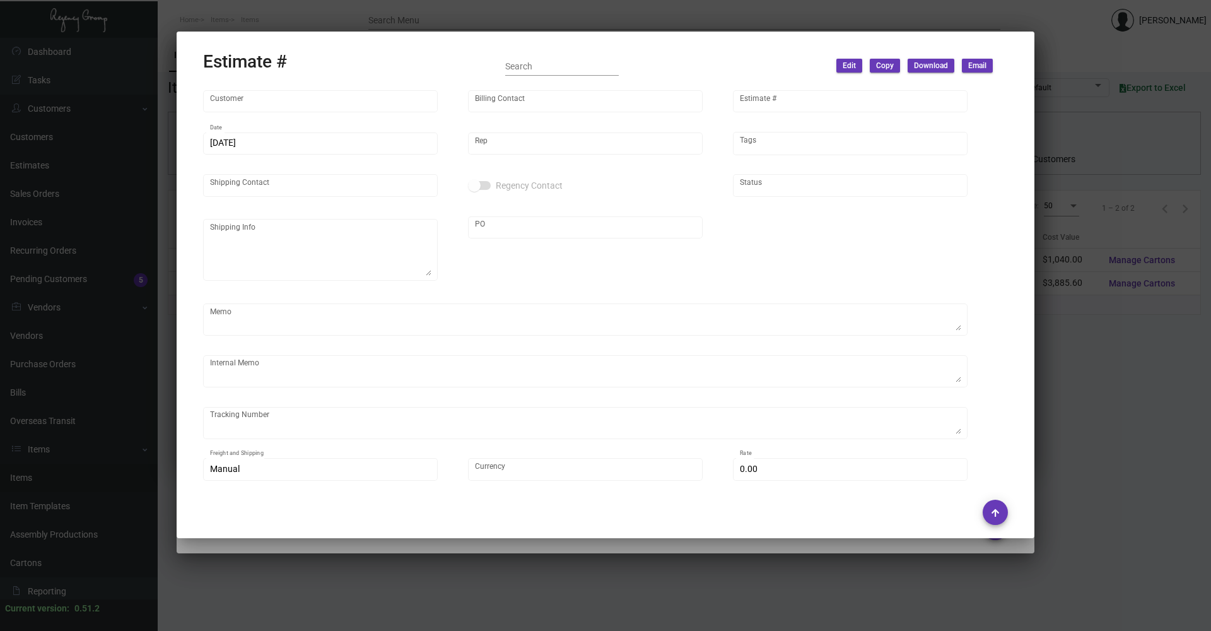
type input "[PERSON_NAME]"
type input "United States Dollar $"
type input "$ 0.00"
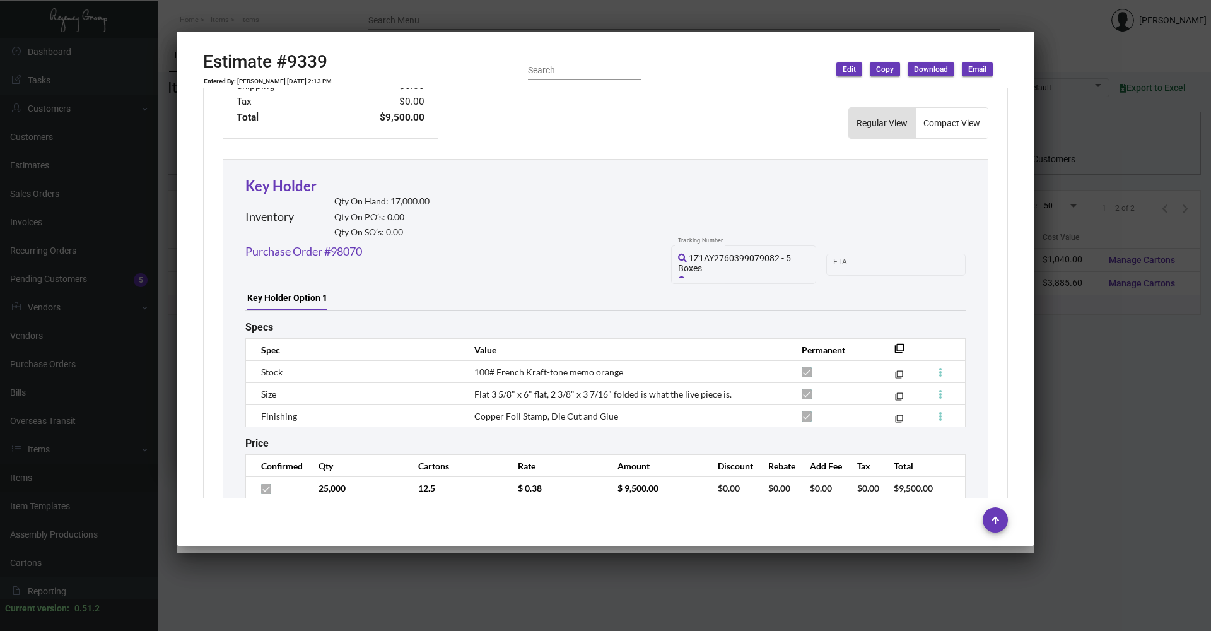
scroll to position [603, 0]
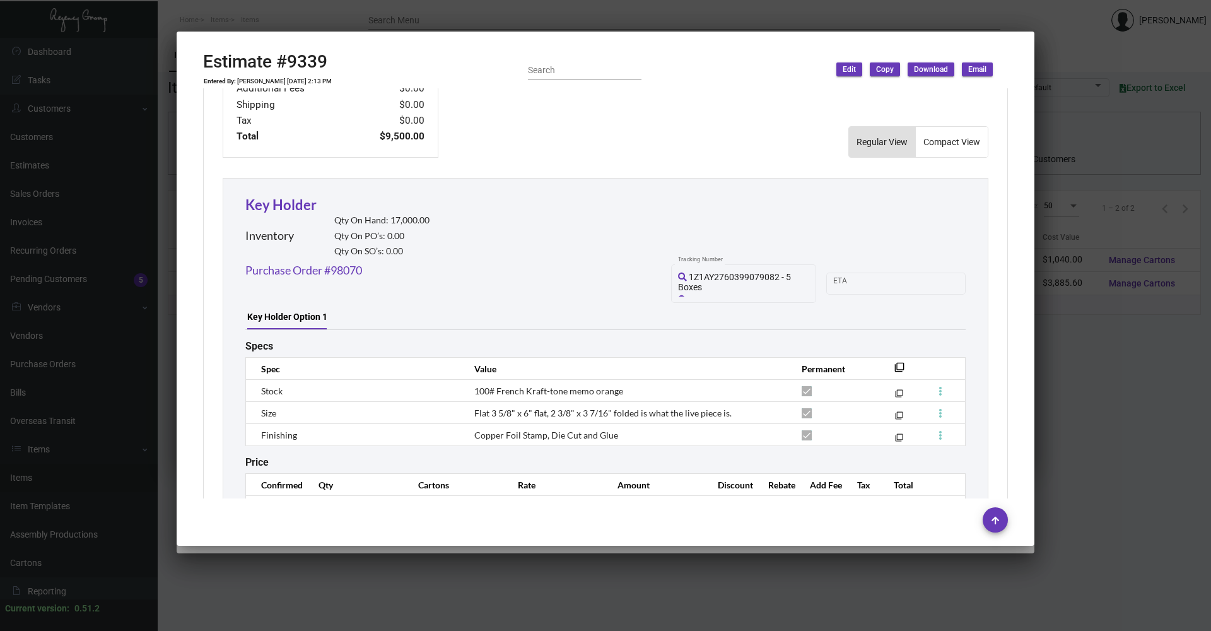
click at [558, 608] on div at bounding box center [605, 315] width 1211 height 631
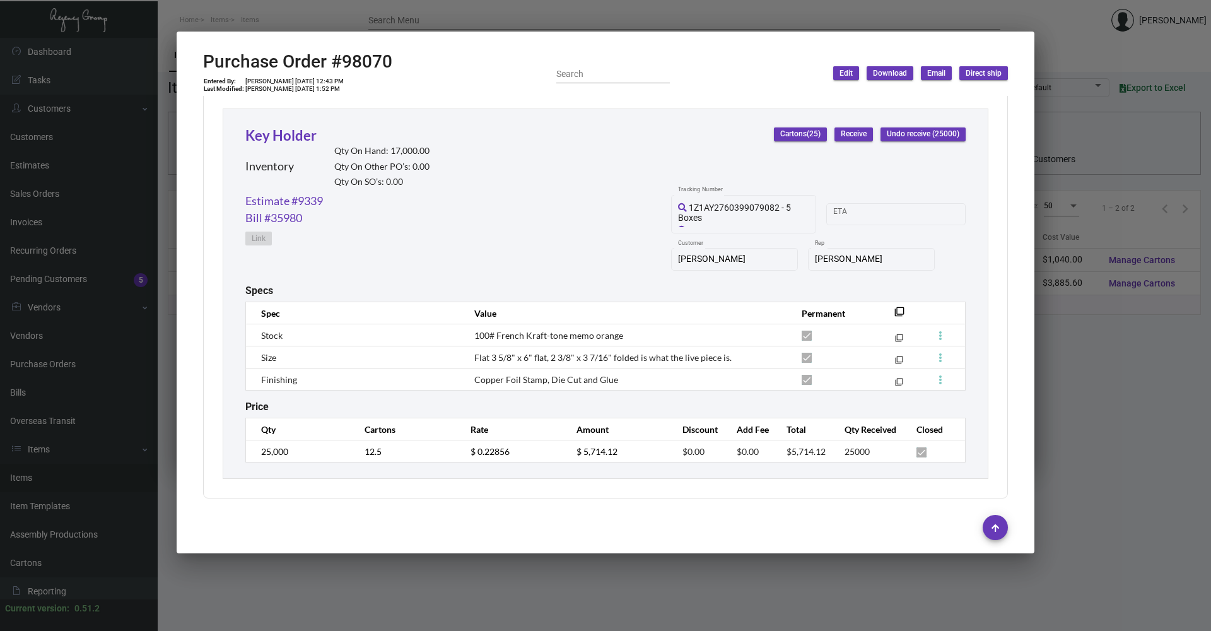
click at [558, 608] on div at bounding box center [605, 315] width 1211 height 631
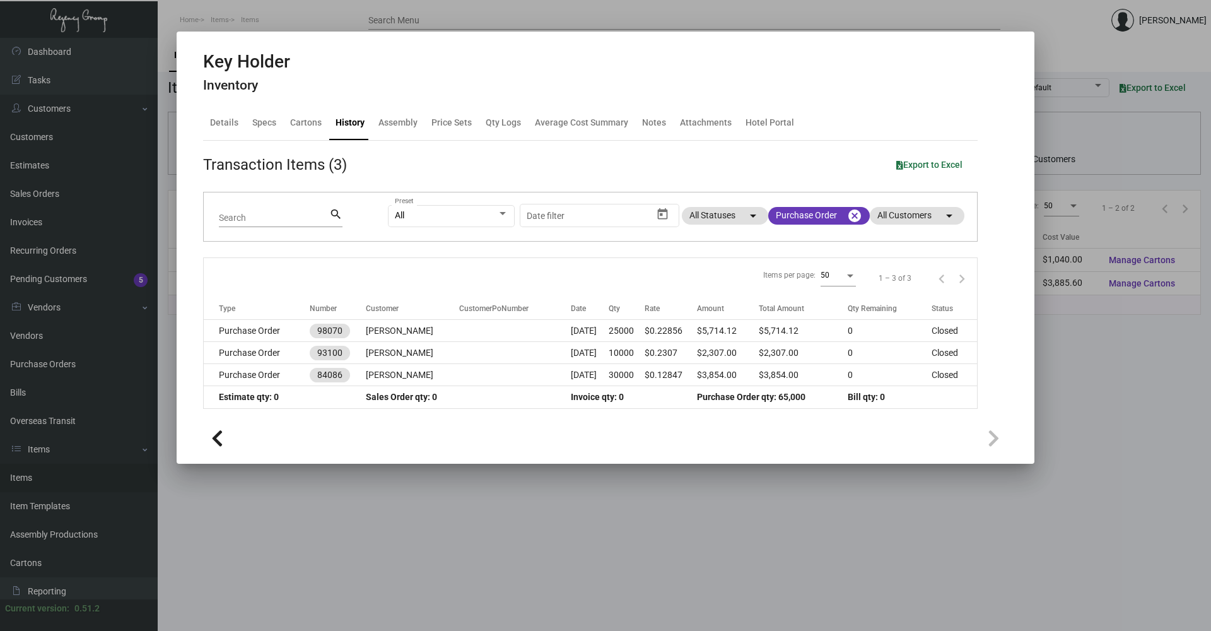
click at [962, 563] on div at bounding box center [605, 315] width 1211 height 631
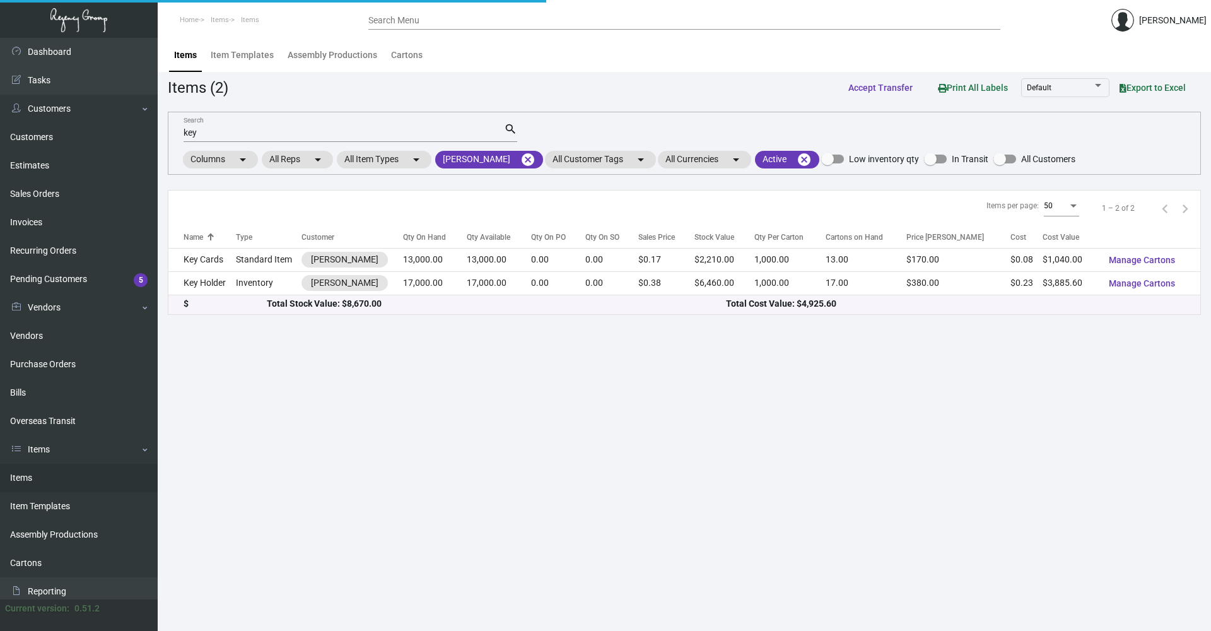
click at [962, 557] on main "Items Item Templates Assembly Productions Cartons Items (2) Accept Transfer Pri…" at bounding box center [685, 334] width 1054 height 593
